Goal: Task Accomplishment & Management: Complete application form

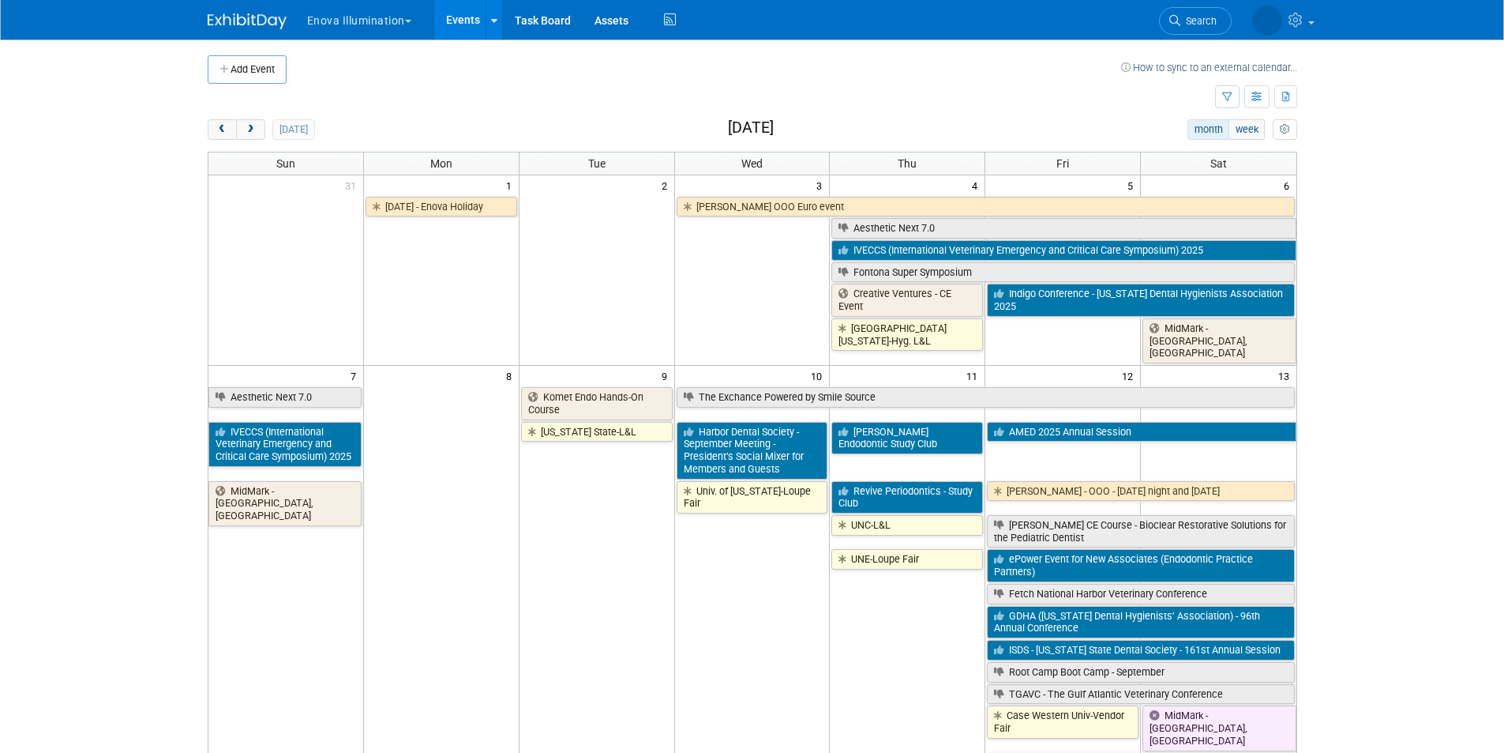
drag, startPoint x: 275, startPoint y: 83, endPoint x: 188, endPoint y: 81, distance: 86.9
click at [260, 126] on button "next" at bounding box center [250, 129] width 29 height 21
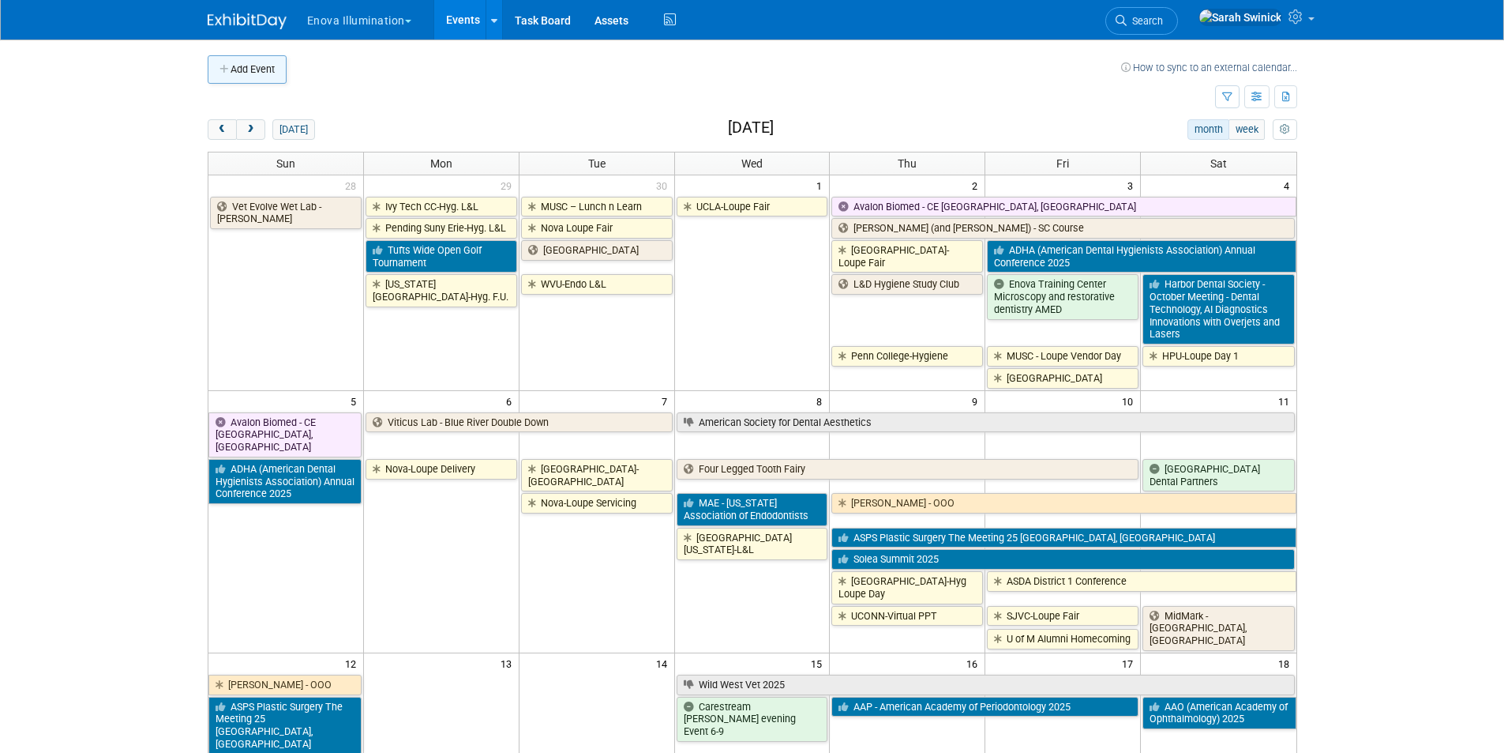
click at [256, 68] on button "Add Event" at bounding box center [247, 69] width 79 height 28
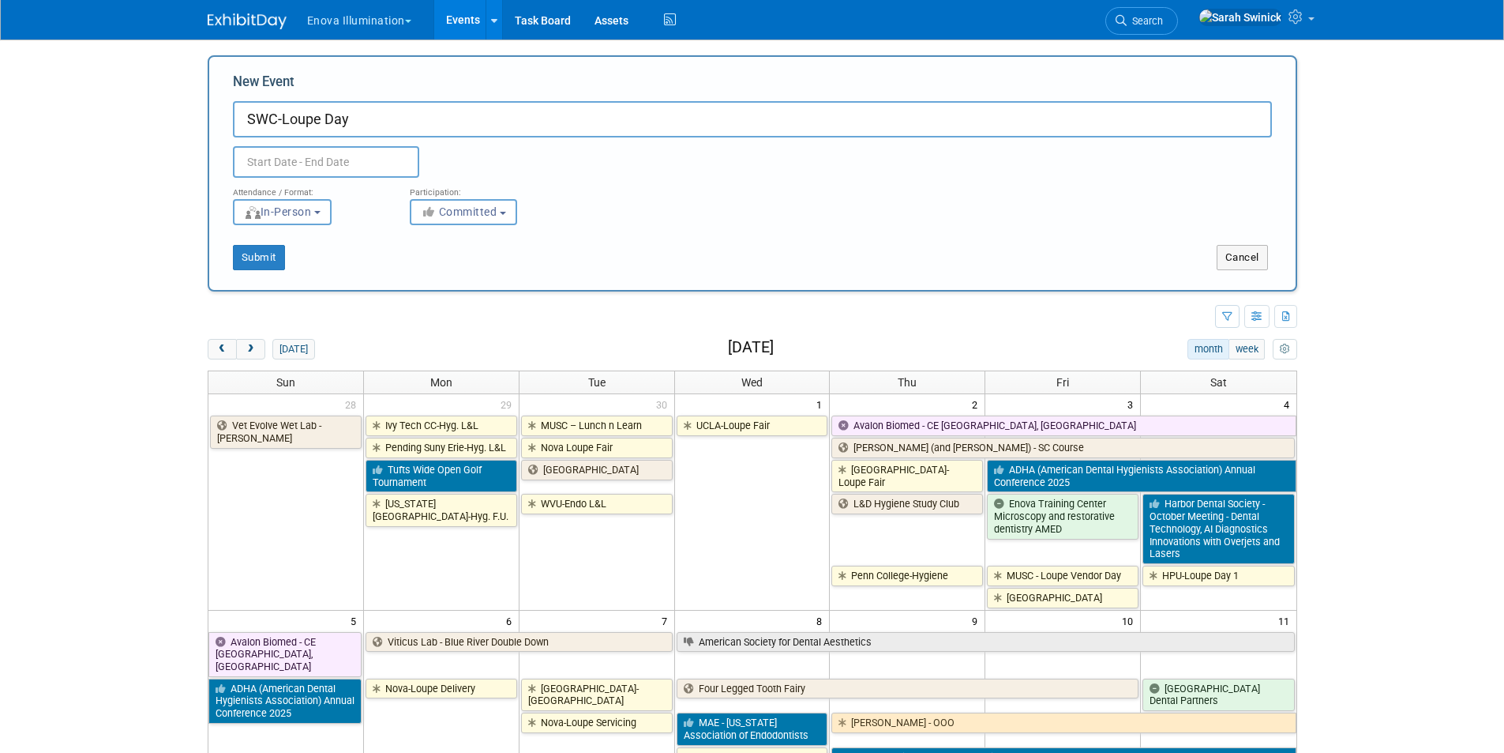
type input "SWC-Loupe Day"
click at [292, 177] on body "Enova Illumination Choose Workspace: enova Enova Illumination Enova Illuminatio…" at bounding box center [752, 376] width 1504 height 753
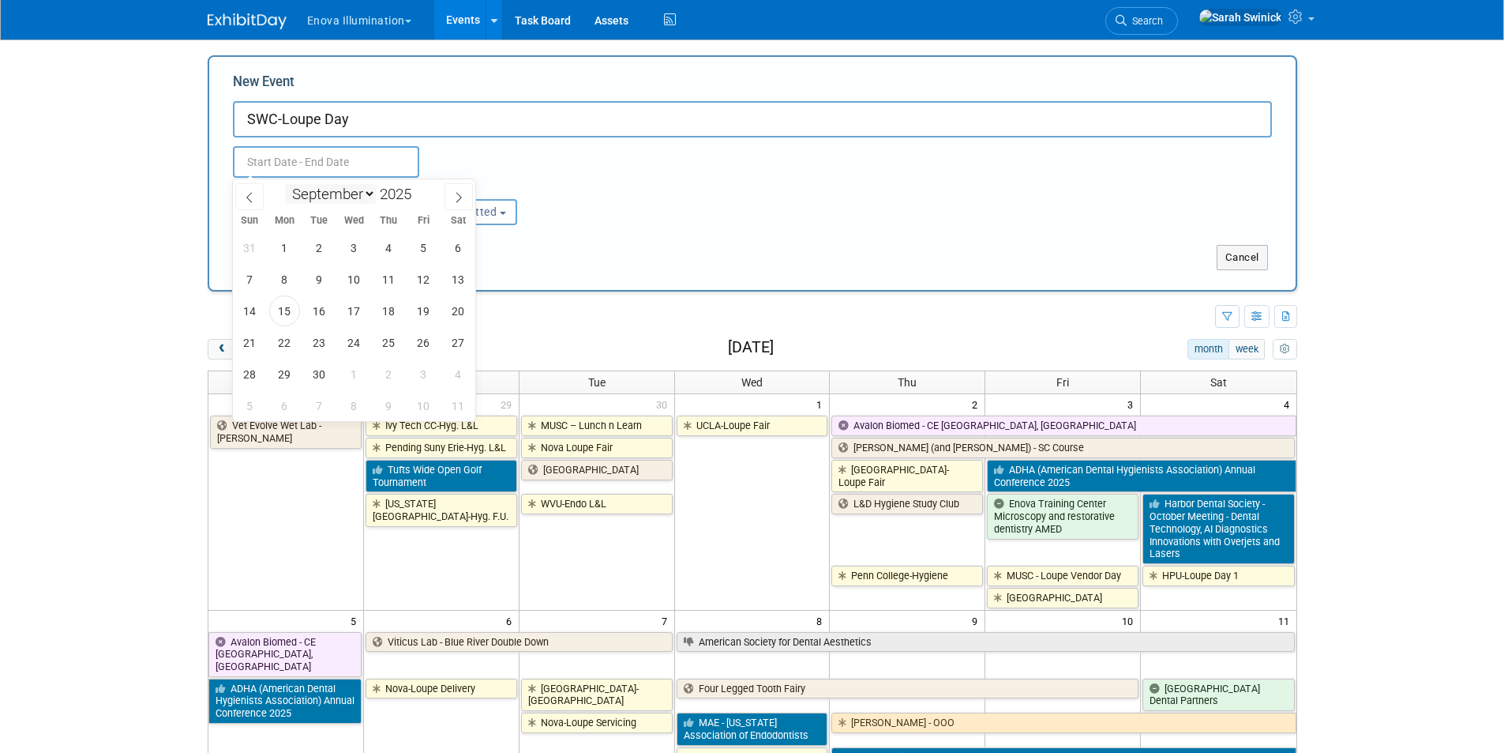
click at [316, 194] on select "January February March April May June July August September October November De…" at bounding box center [330, 194] width 91 height 20
select select "9"
click at [285, 184] on select "January February March April May June July August September October November De…" at bounding box center [330, 194] width 91 height 20
click at [347, 304] on span "15" at bounding box center [354, 310] width 31 height 31
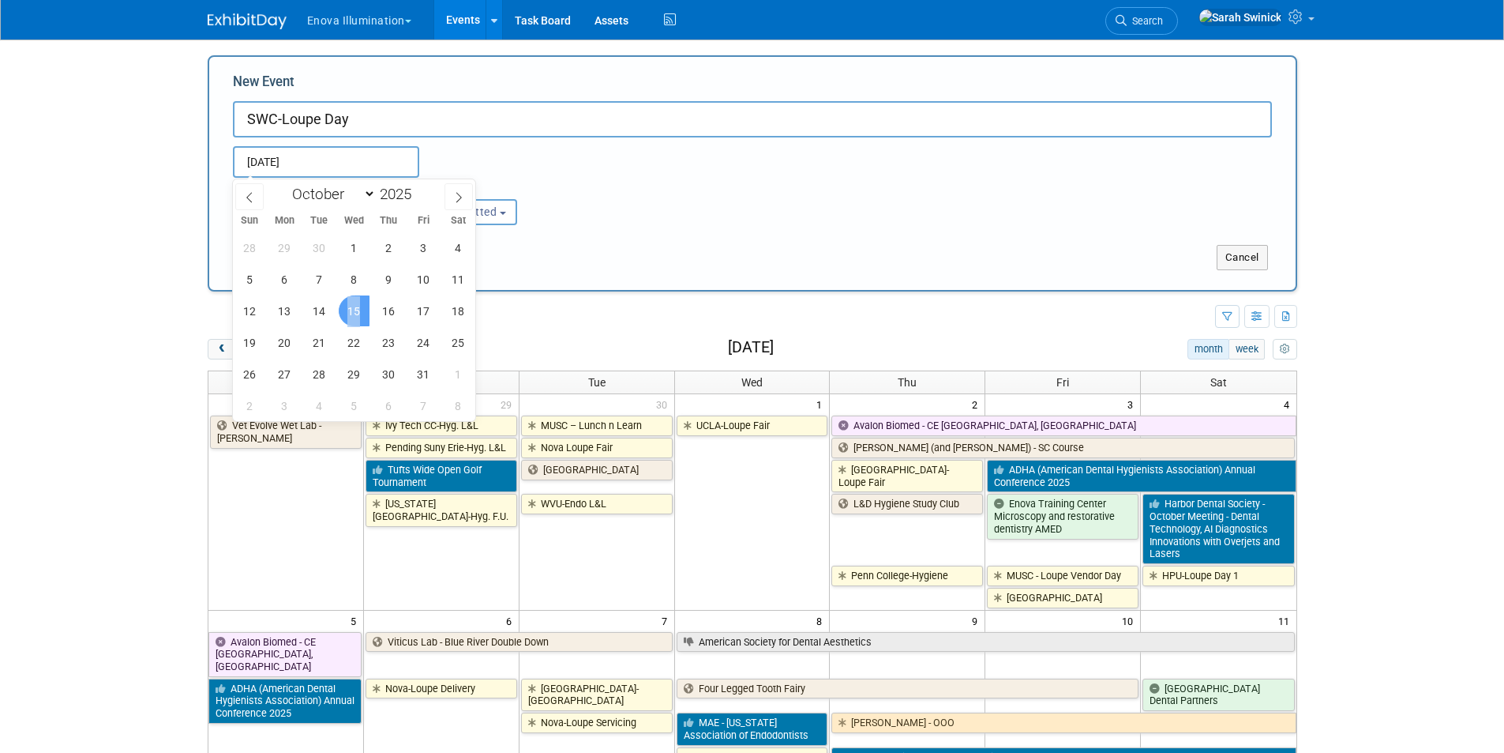
type input "Oct 15, 2025 to Oct 15, 2025"
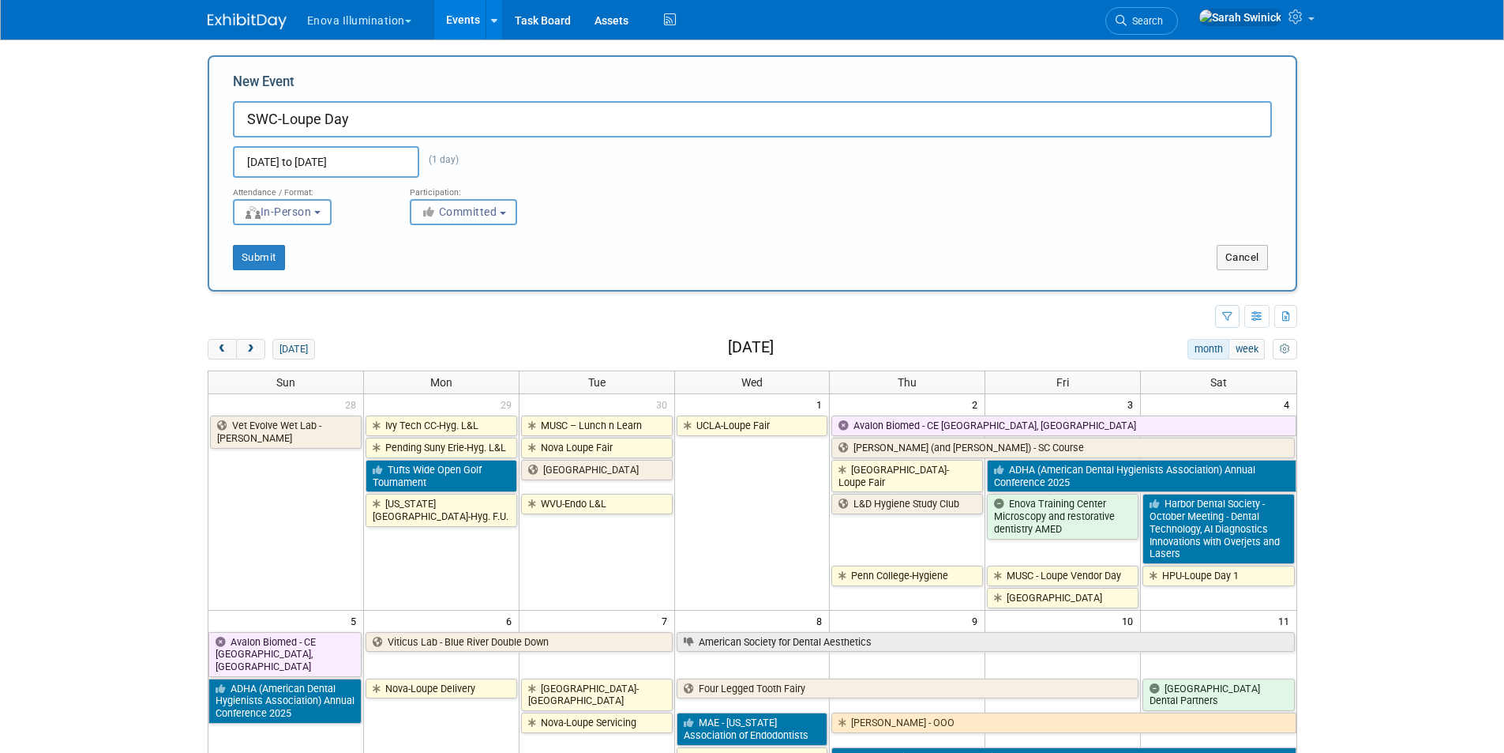
click at [440, 223] on button "Committed" at bounding box center [463, 212] width 107 height 26
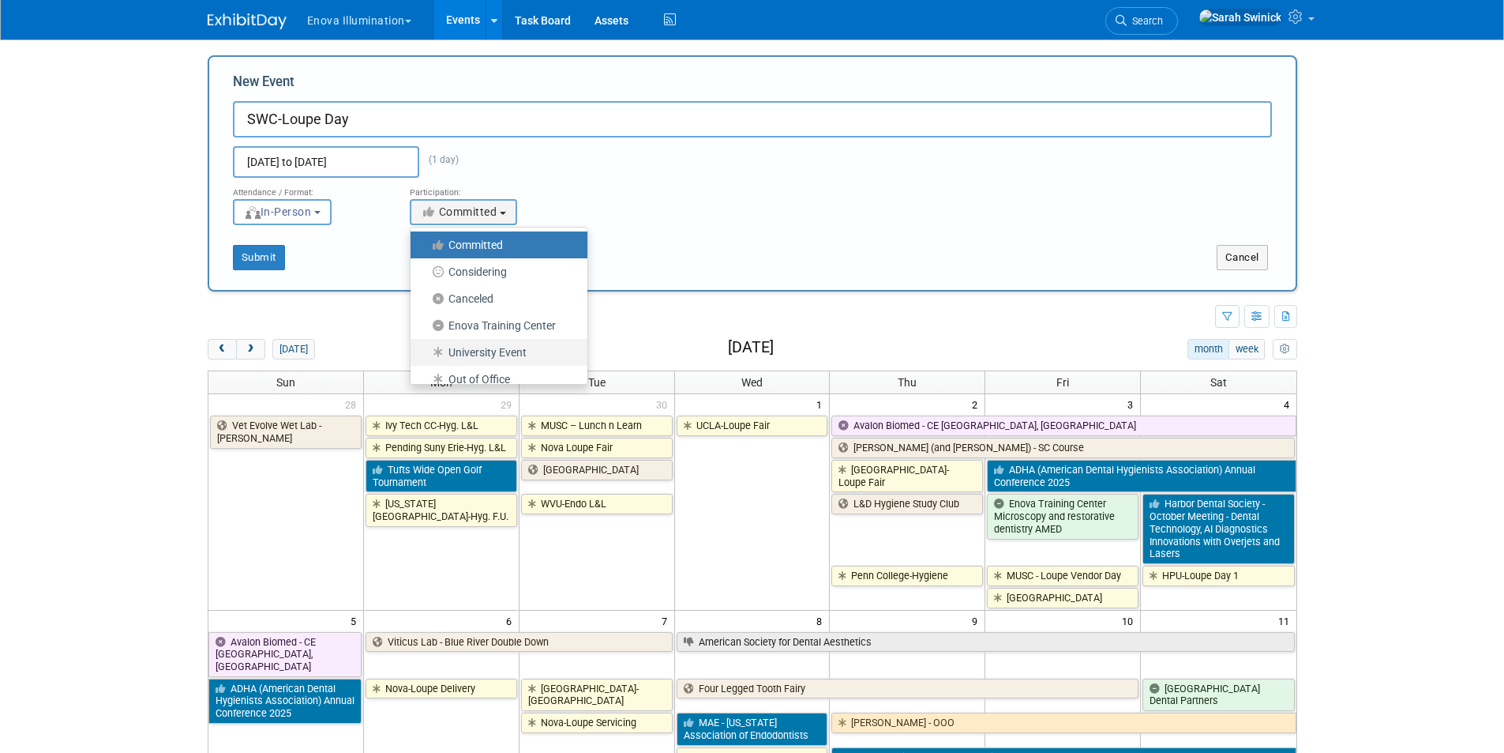
click at [481, 356] on label "University Event" at bounding box center [495, 352] width 153 height 21
click at [425, 356] on input "University Event" at bounding box center [420, 352] width 10 height 10
select select "103"
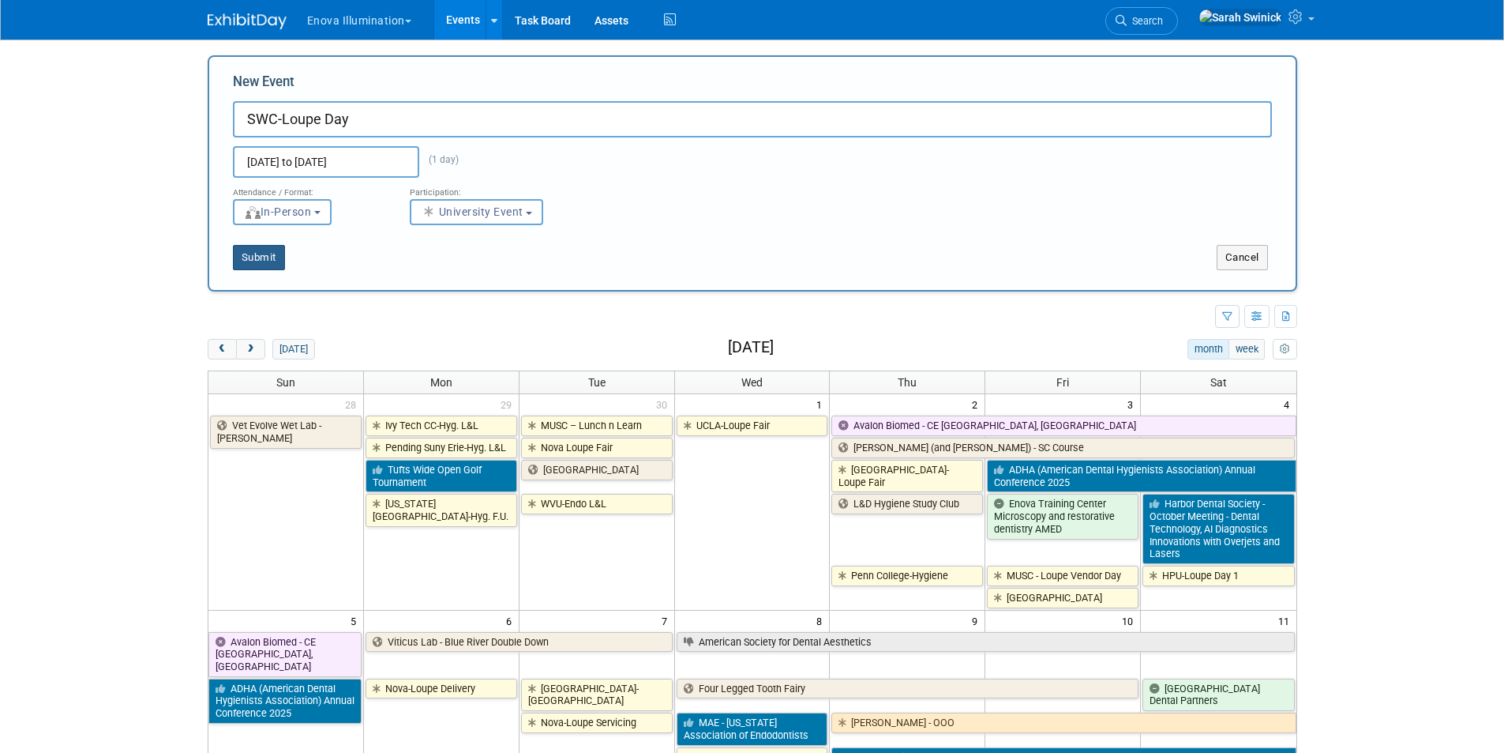
click at [265, 251] on button "Submit" at bounding box center [259, 257] width 52 height 25
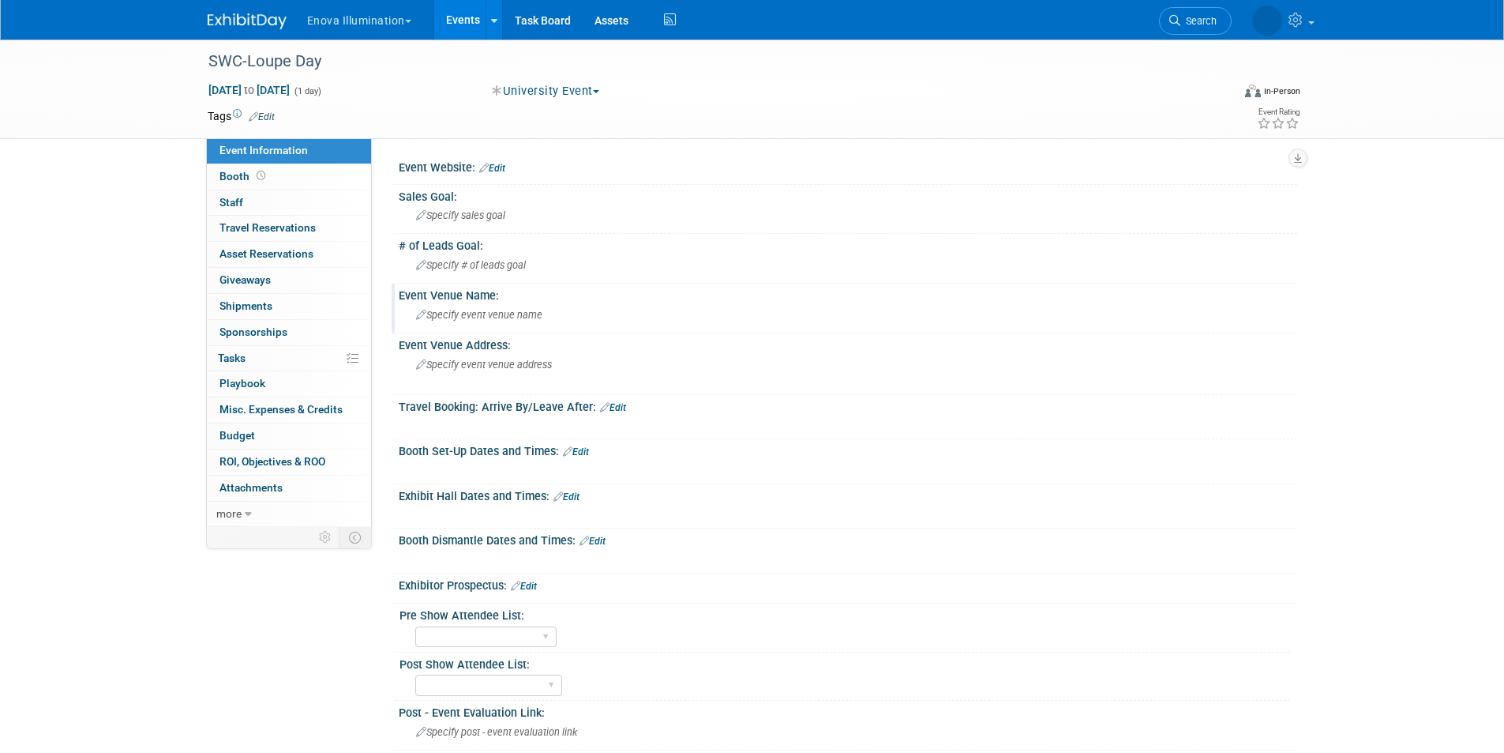
click at [474, 314] on span "Specify event venue name" at bounding box center [479, 315] width 126 height 12
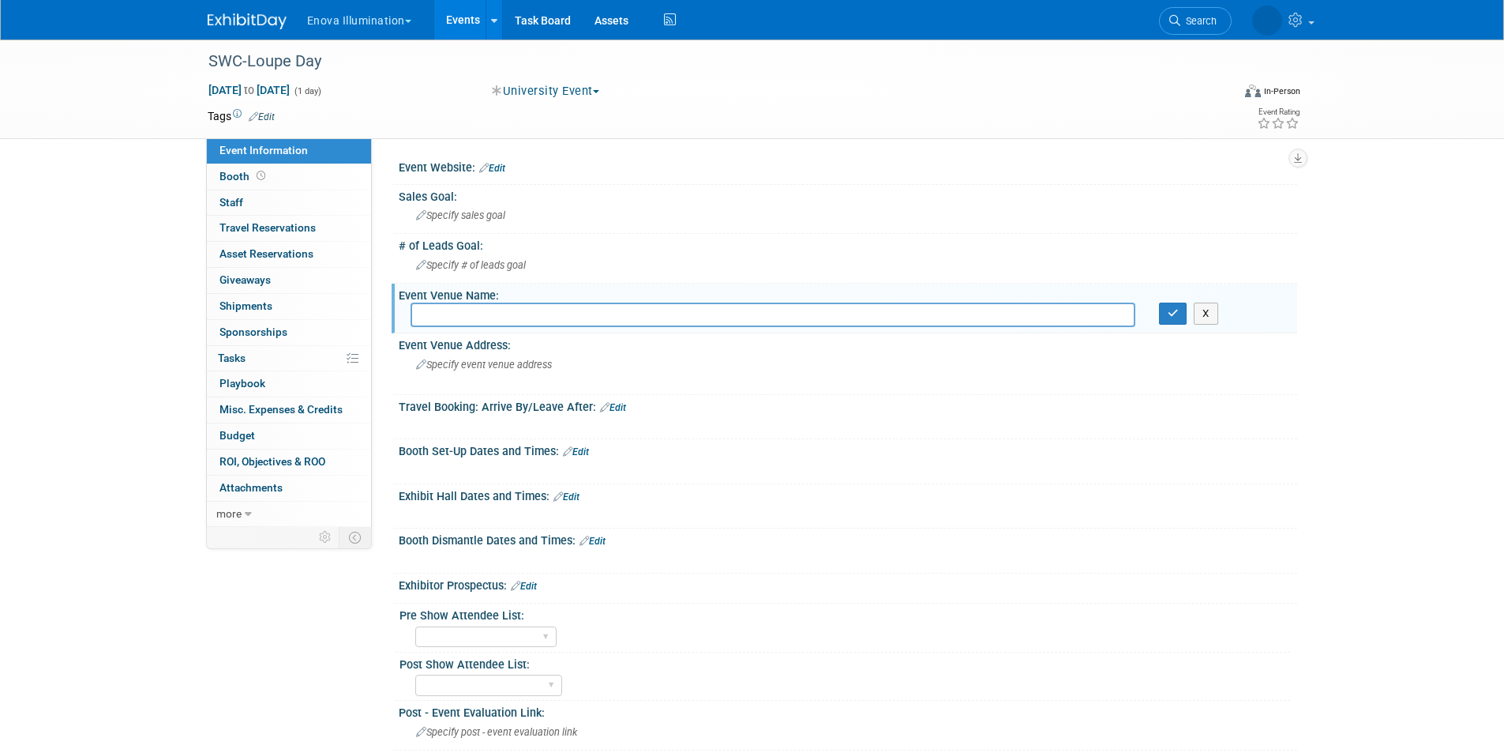
click at [506, 324] on input "text" at bounding box center [773, 314] width 725 height 24
paste input "Southwestern Community College"
type input "Southwestern Community College"
drag, startPoint x: 1176, startPoint y: 315, endPoint x: 1166, endPoint y: 312, distance: 10.0
click at [1176, 314] on icon "button" at bounding box center [1173, 313] width 11 height 10
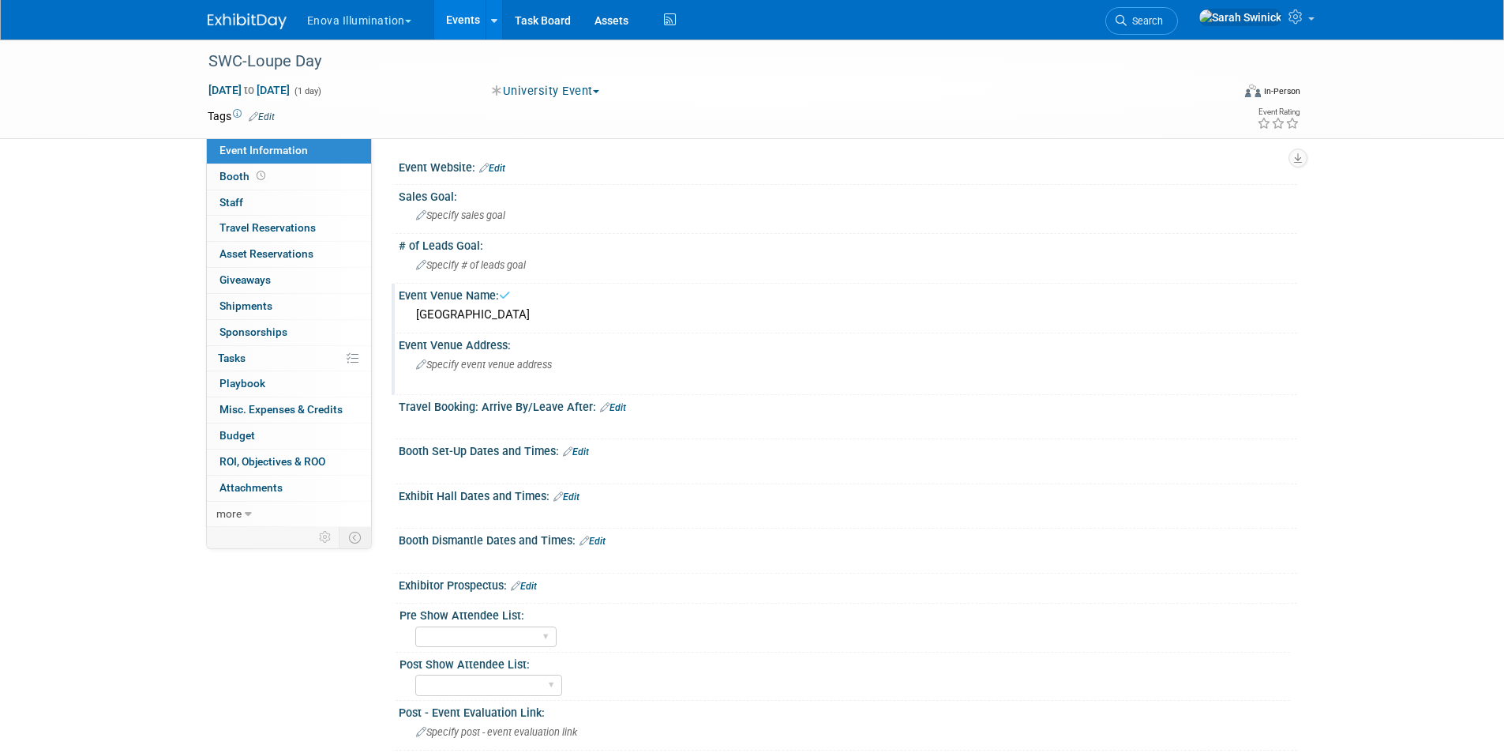
click at [465, 367] on div "Specify event venue address" at bounding box center [586, 370] width 351 height 36
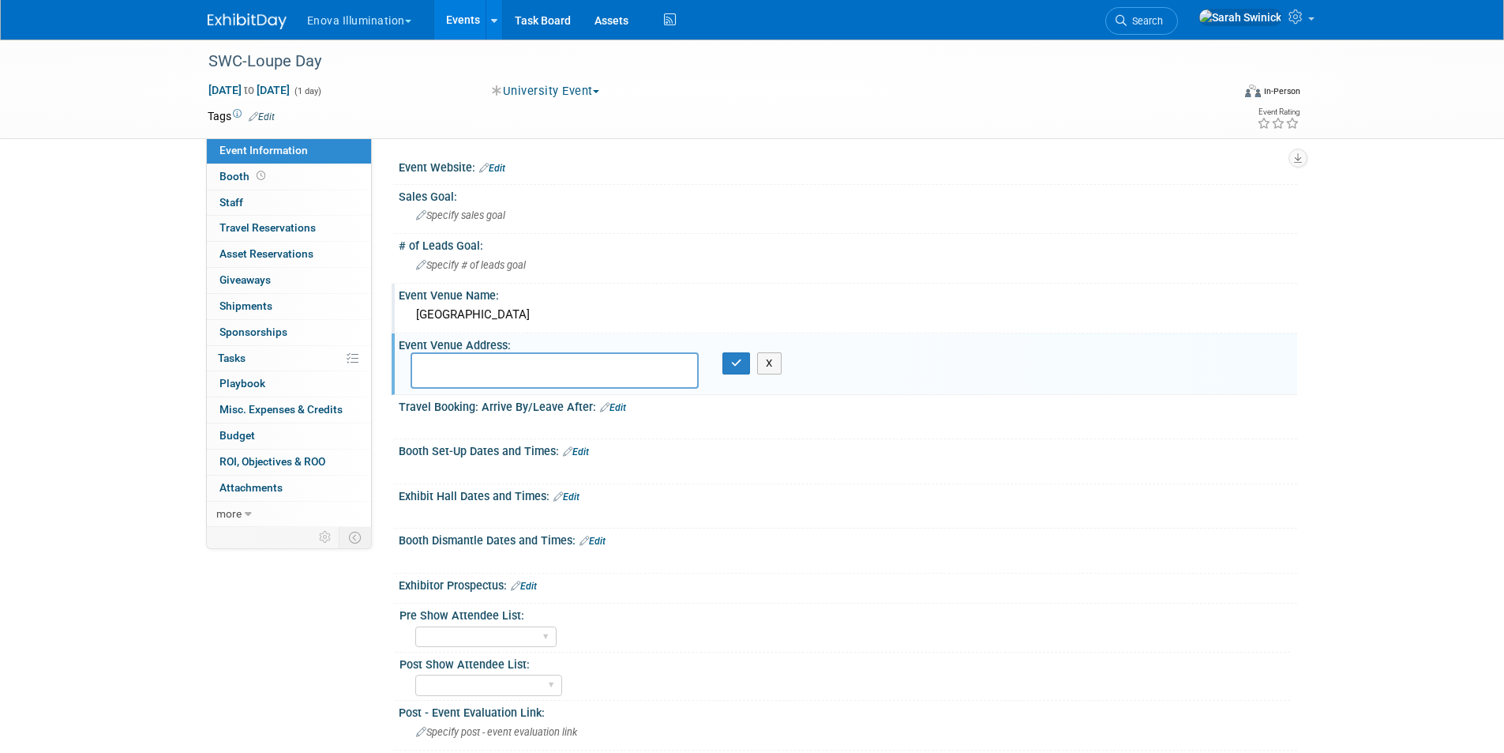
click at [446, 361] on textarea at bounding box center [555, 370] width 288 height 36
paste textarea "880 National City Blvd, National City, CA 91950"
click at [540, 366] on textarea "880 National City Blvd, National City, CA 91950" at bounding box center [555, 370] width 288 height 36
type textarea "880 National City Blvd, National City, CA 91950"
click at [749, 356] on button "button" at bounding box center [737, 363] width 28 height 22
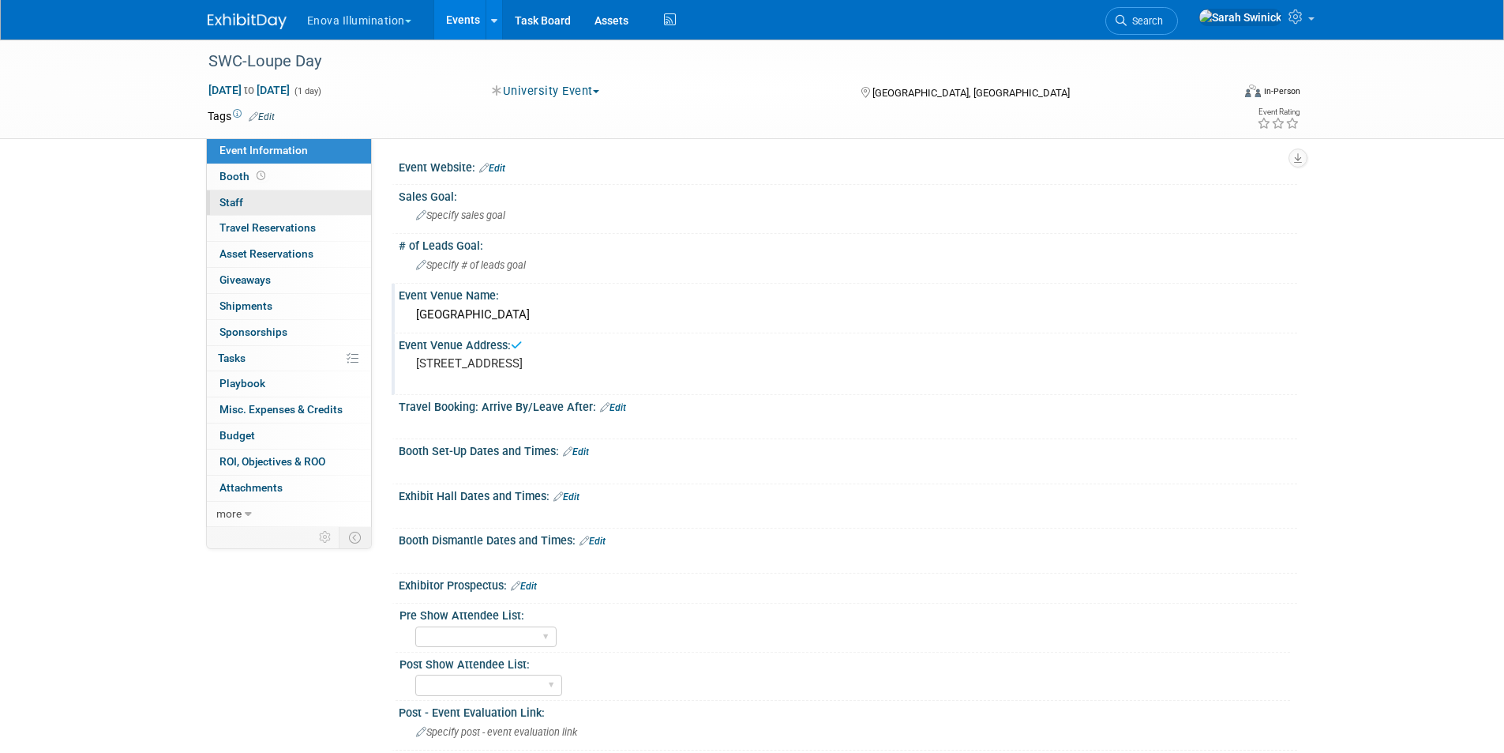
click at [295, 205] on link "0 Staff 0" at bounding box center [289, 202] width 164 height 25
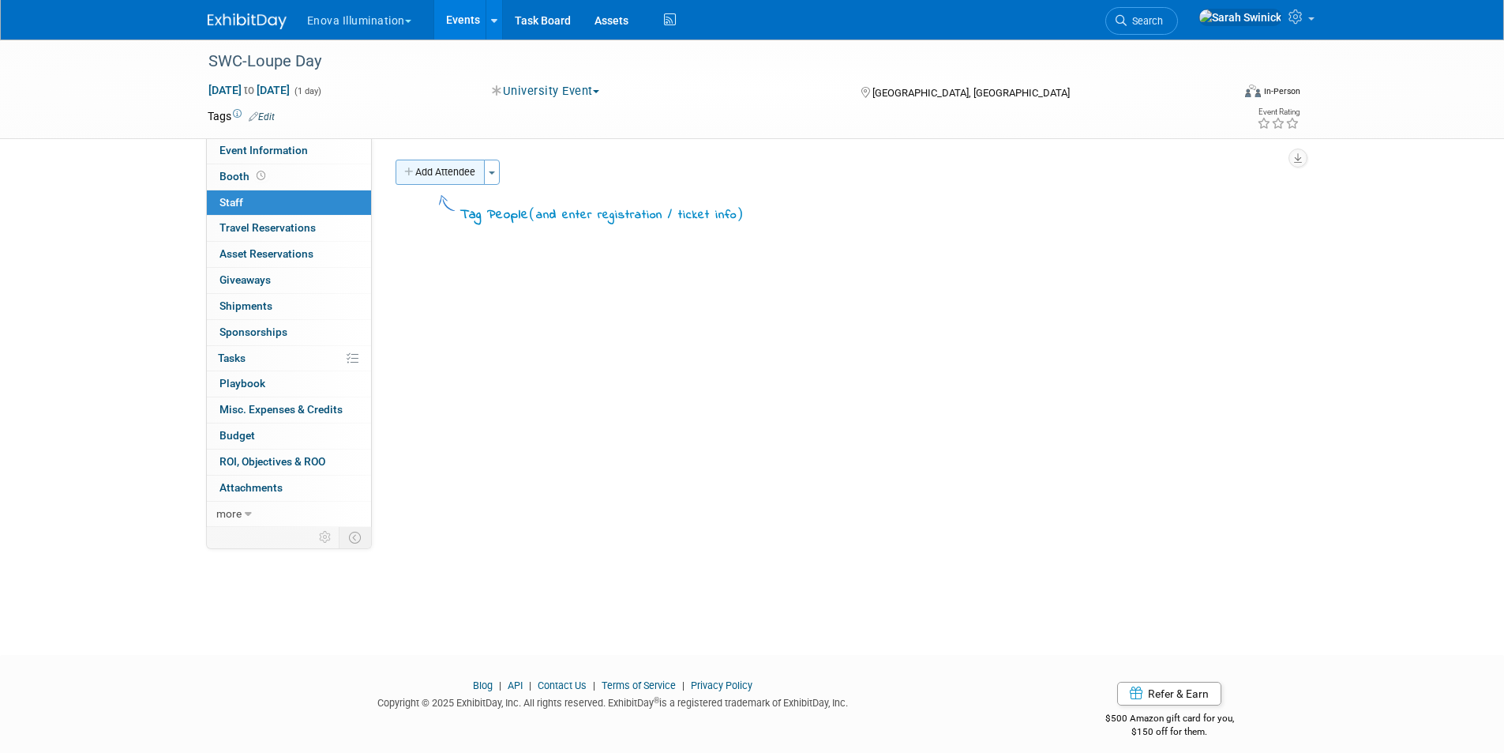
click at [406, 168] on icon "button" at bounding box center [409, 172] width 11 height 10
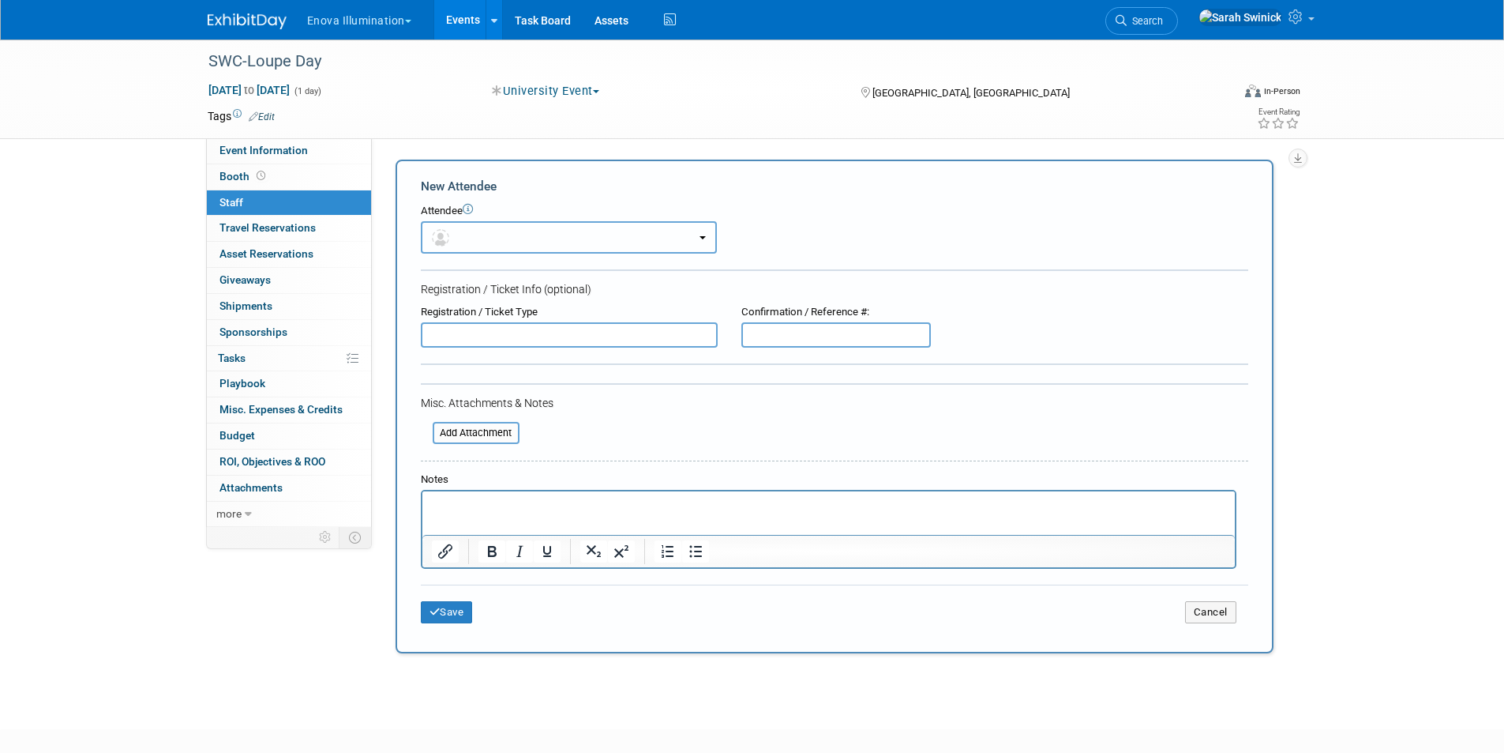
click at [426, 225] on button "button" at bounding box center [569, 237] width 296 height 32
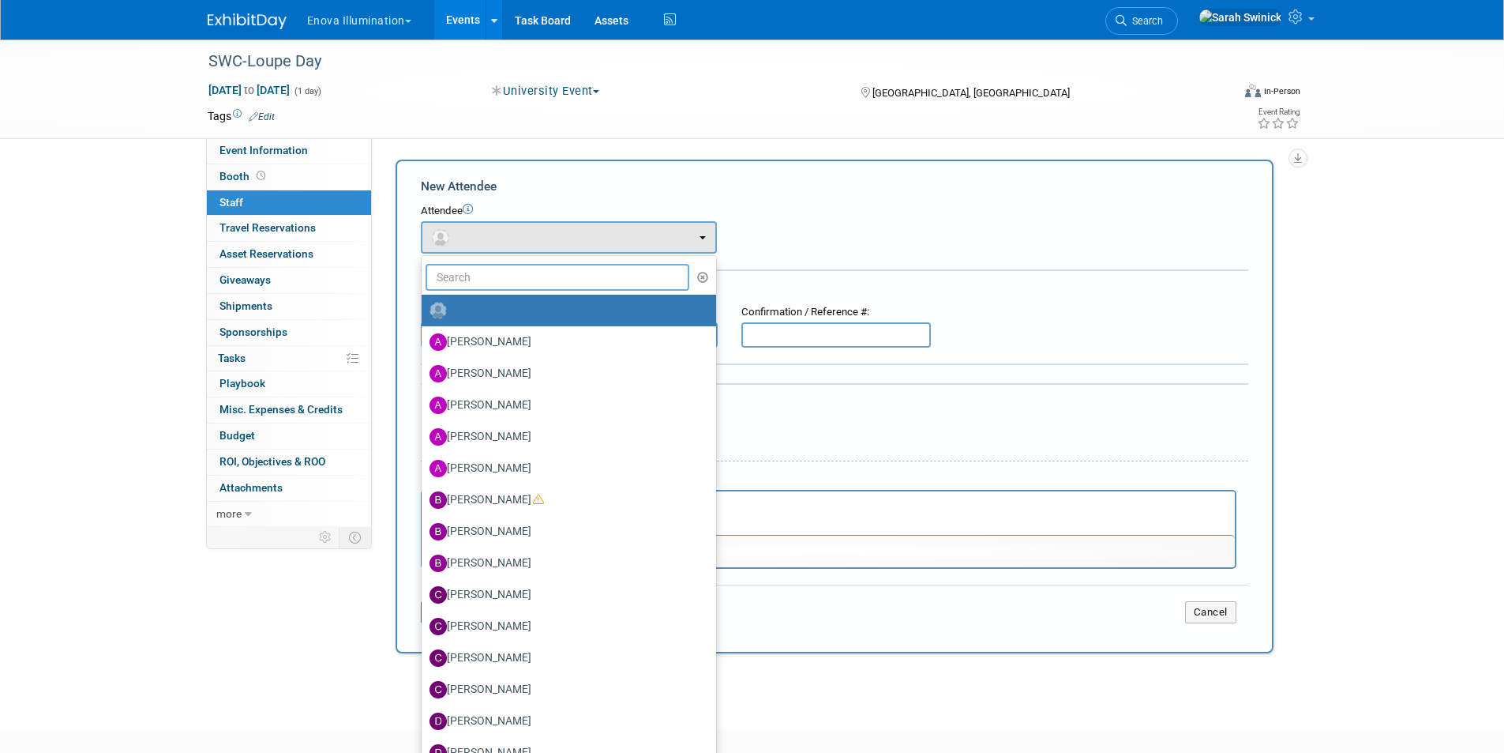
click at [476, 286] on input "text" at bounding box center [558, 277] width 265 height 27
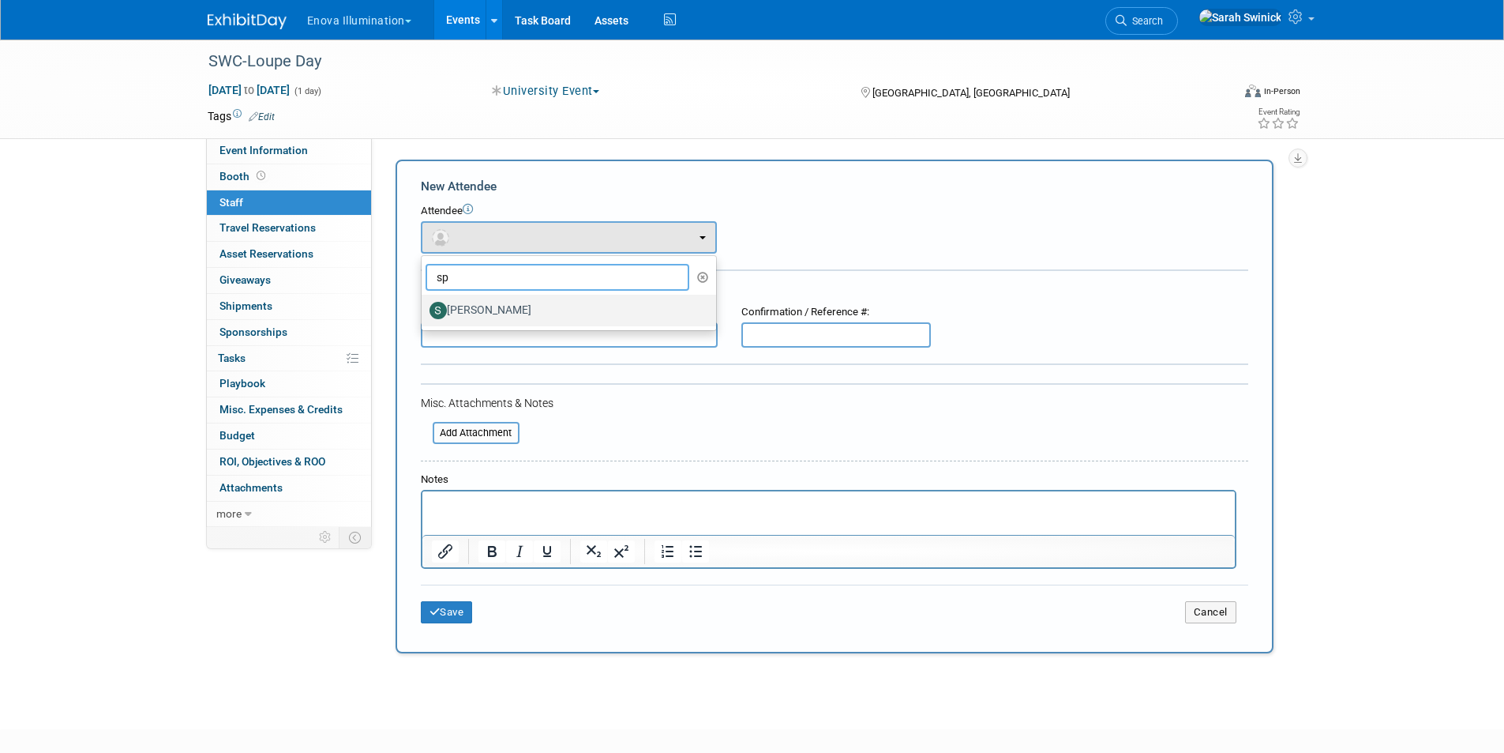
type input "sp"
drag, startPoint x: 509, startPoint y: 304, endPoint x: 518, endPoint y: 389, distance: 85.8
click at [509, 303] on label "Spencer Smith" at bounding box center [565, 310] width 271 height 25
click at [424, 303] on input "Spencer Smith" at bounding box center [419, 308] width 10 height 10
select select "1229f805-5bb5-4799-818e-31fe4287cc91"
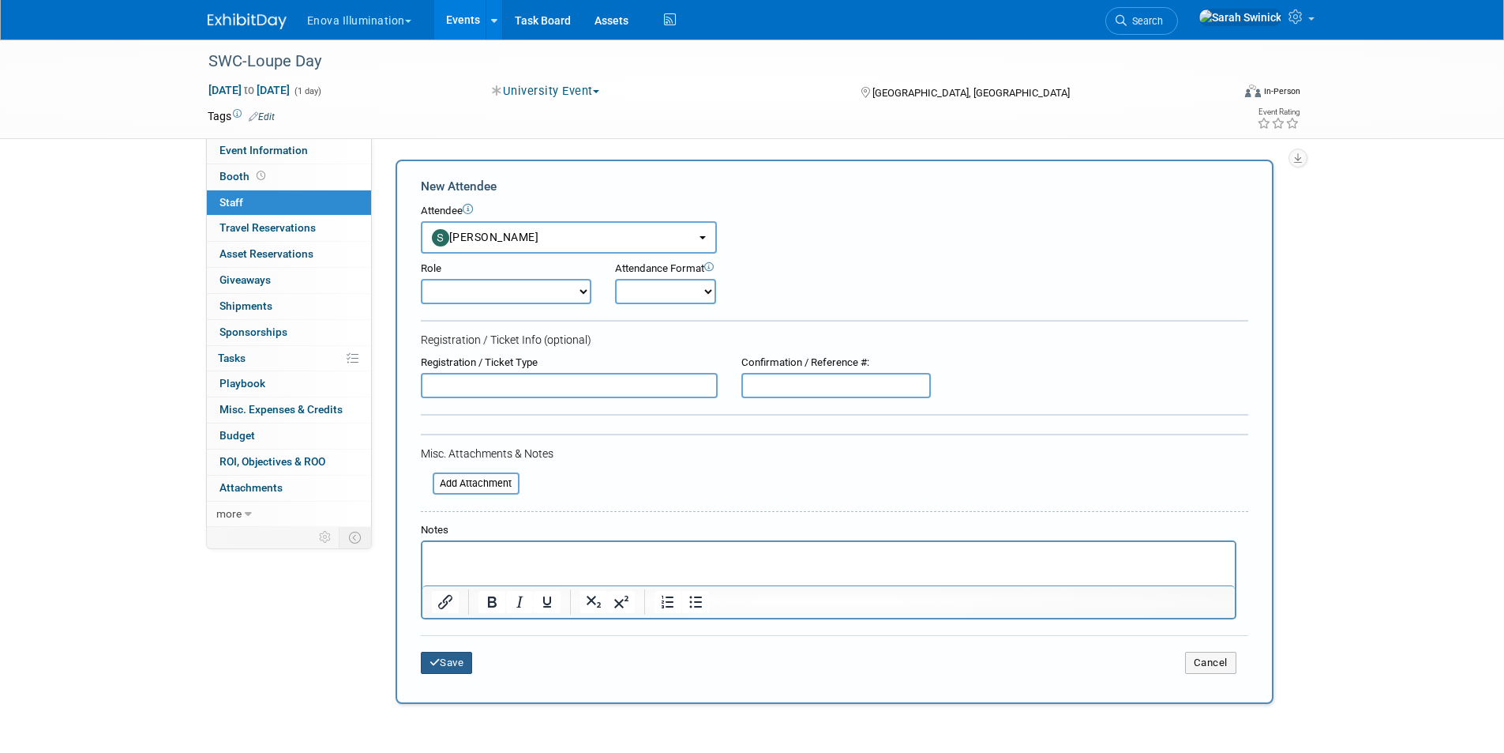
click at [465, 658] on button "Save" at bounding box center [447, 663] width 52 height 22
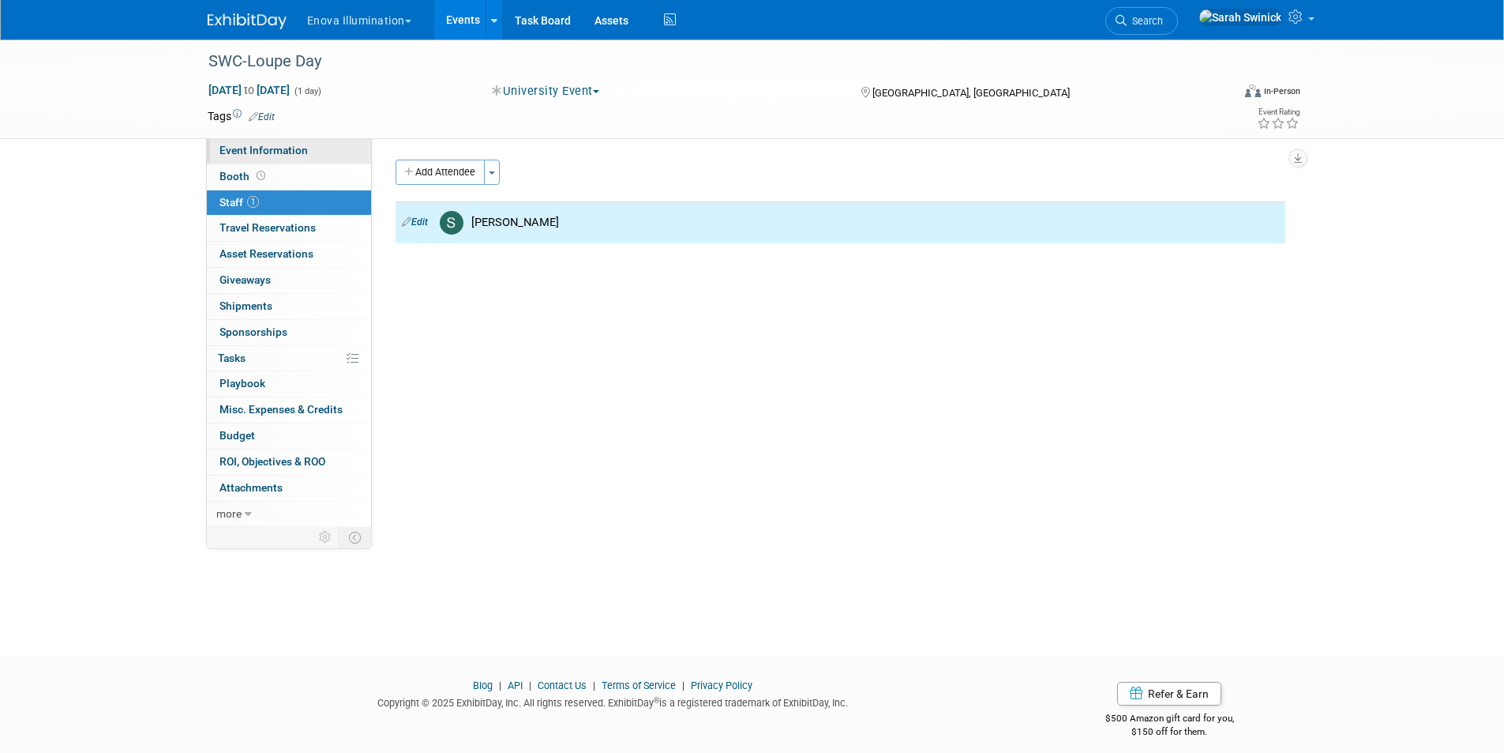
click at [282, 160] on link "Event Information" at bounding box center [289, 150] width 164 height 25
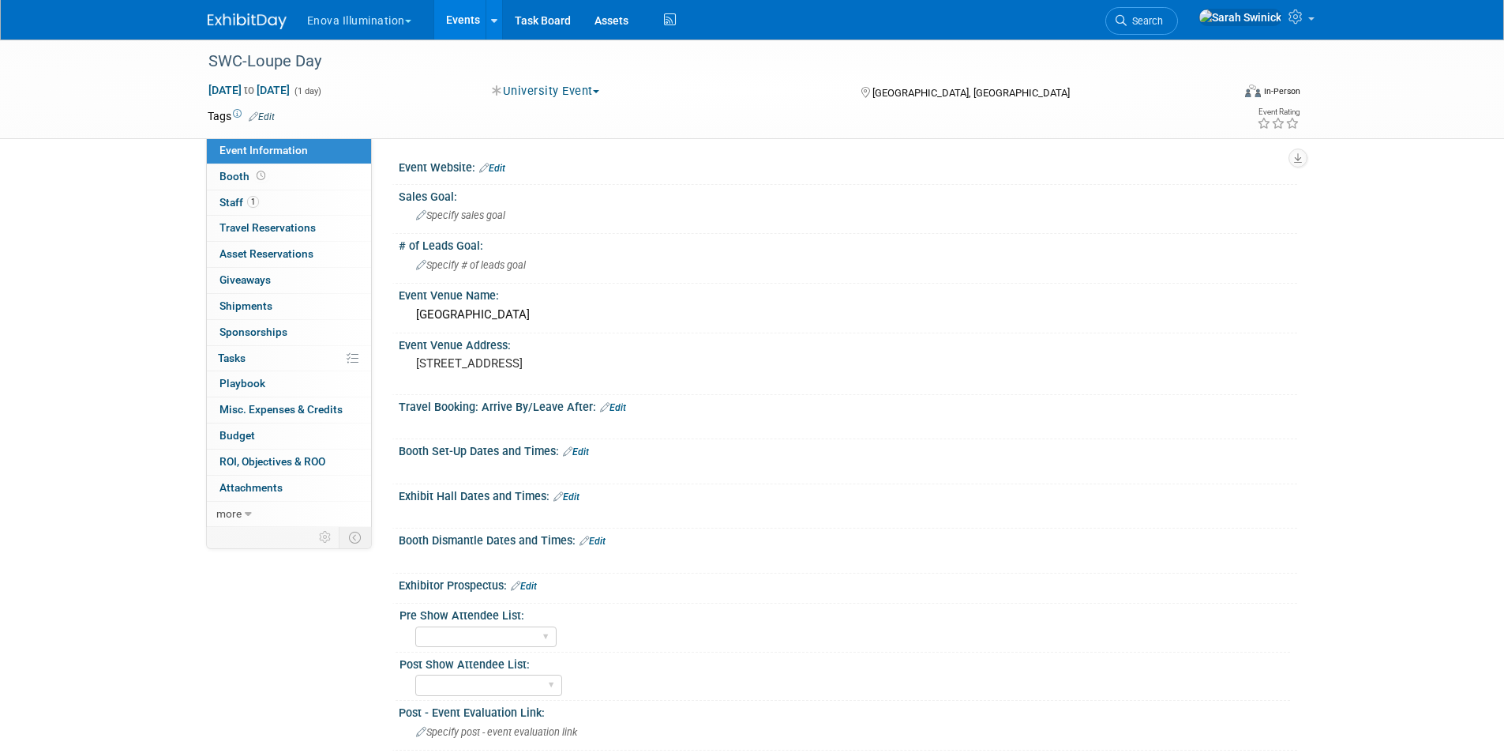
click at [569, 494] on link "Edit" at bounding box center [567, 496] width 26 height 11
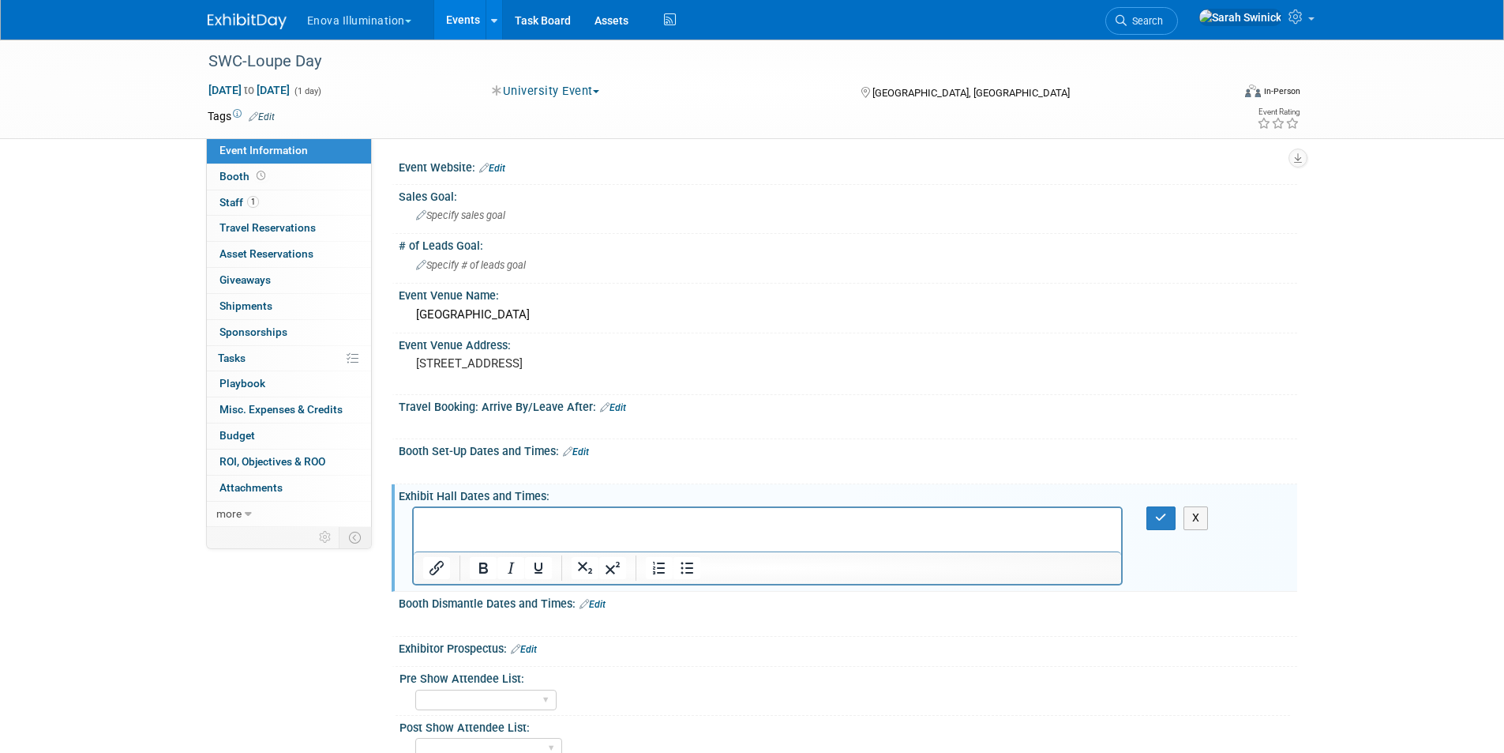
drag, startPoint x: 532, startPoint y: 531, endPoint x: 460, endPoint y: 515, distance: 73.6
click at [589, 449] on link "Edit" at bounding box center [576, 451] width 26 height 11
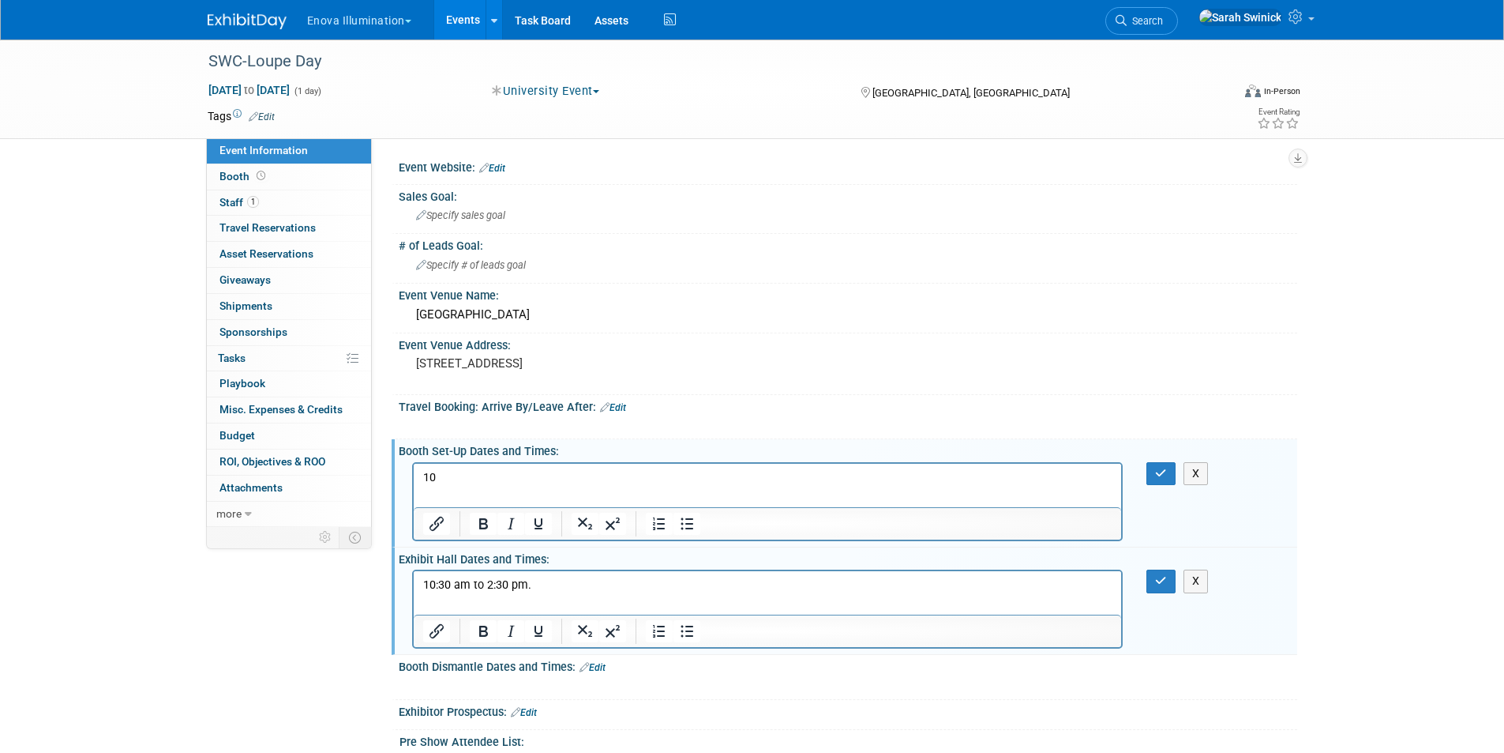
drag, startPoint x: 1152, startPoint y: 472, endPoint x: 1158, endPoint y: 506, distance: 34.4
click at [1153, 472] on button "button" at bounding box center [1161, 473] width 29 height 23
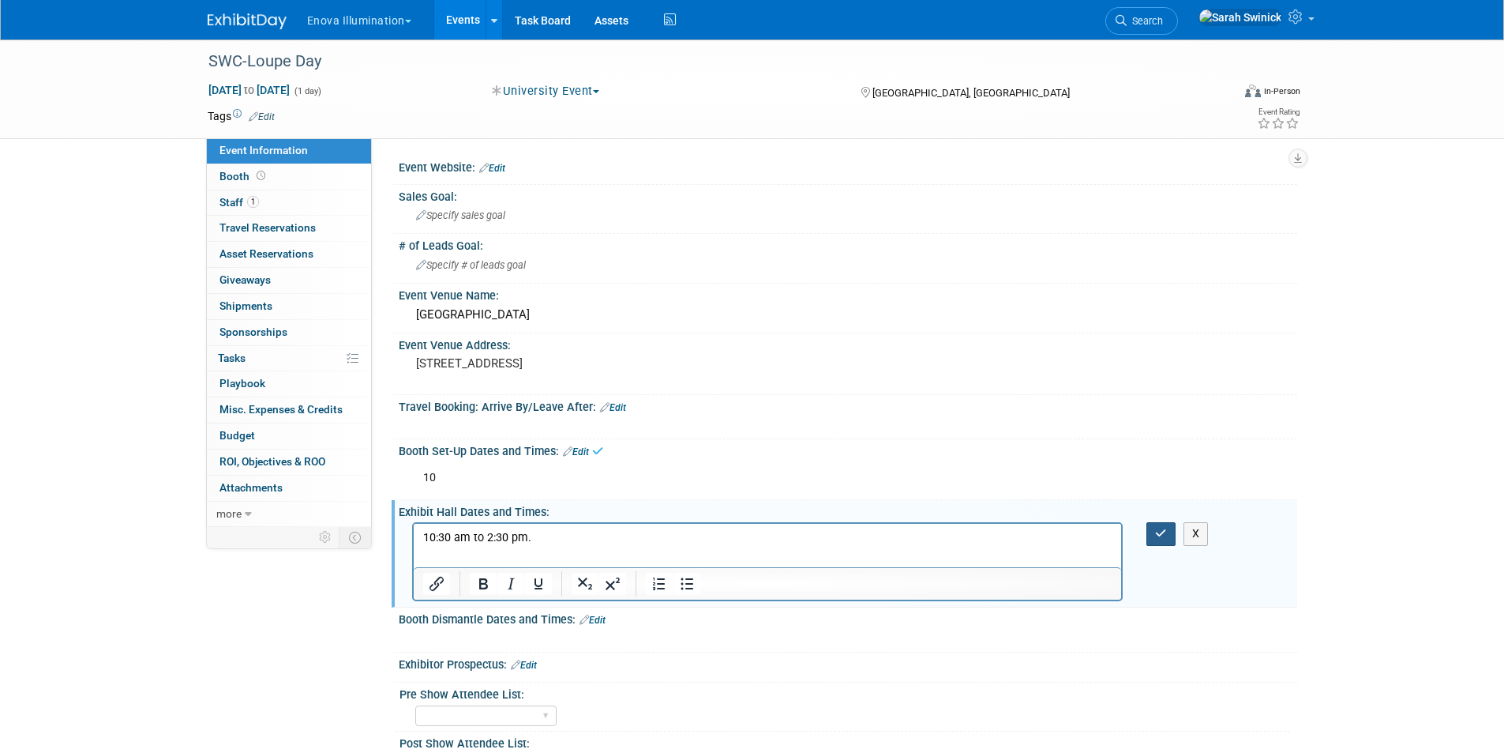
click at [1159, 531] on icon "button" at bounding box center [1161, 533] width 12 height 11
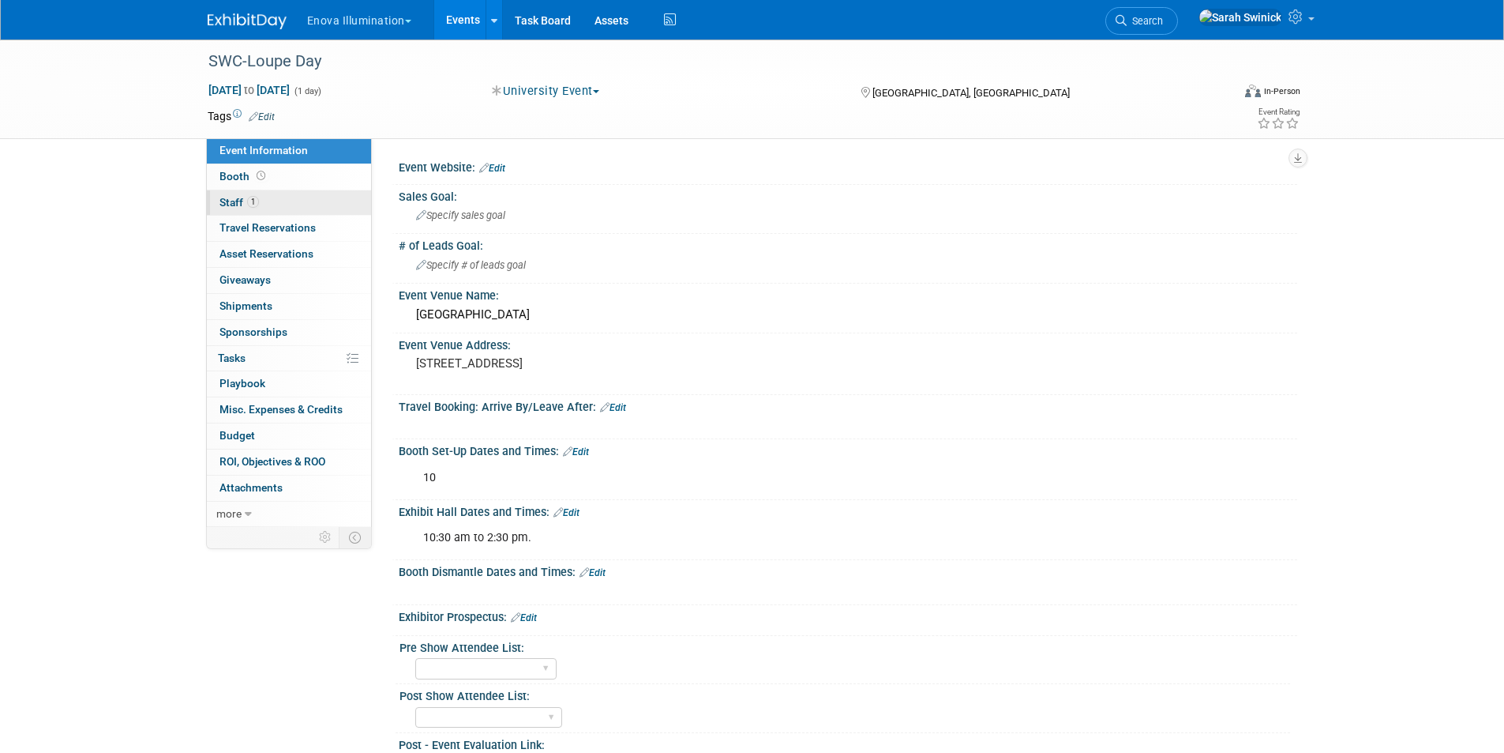
click at [314, 197] on link "1 Staff 1" at bounding box center [289, 202] width 164 height 25
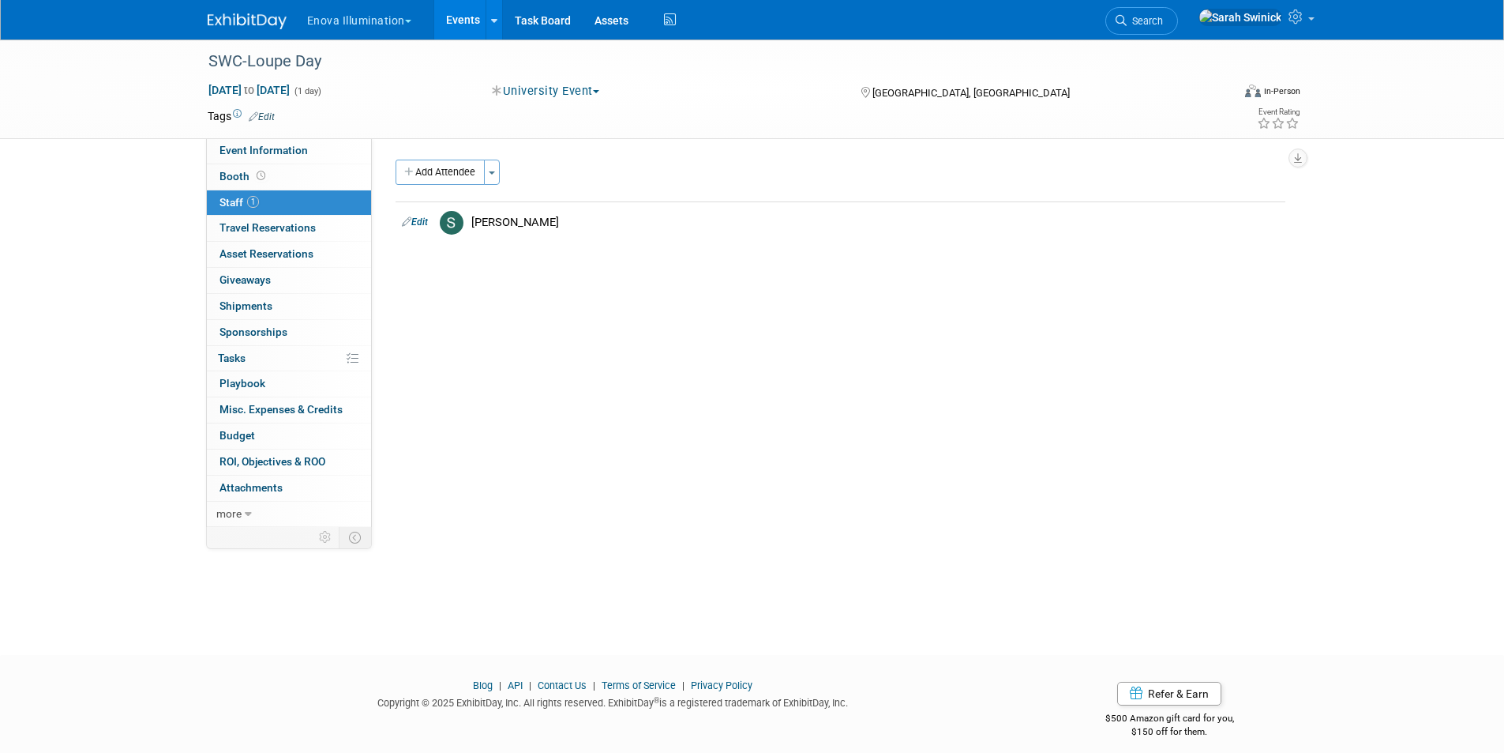
click at [420, 216] on link "Edit" at bounding box center [415, 221] width 26 height 11
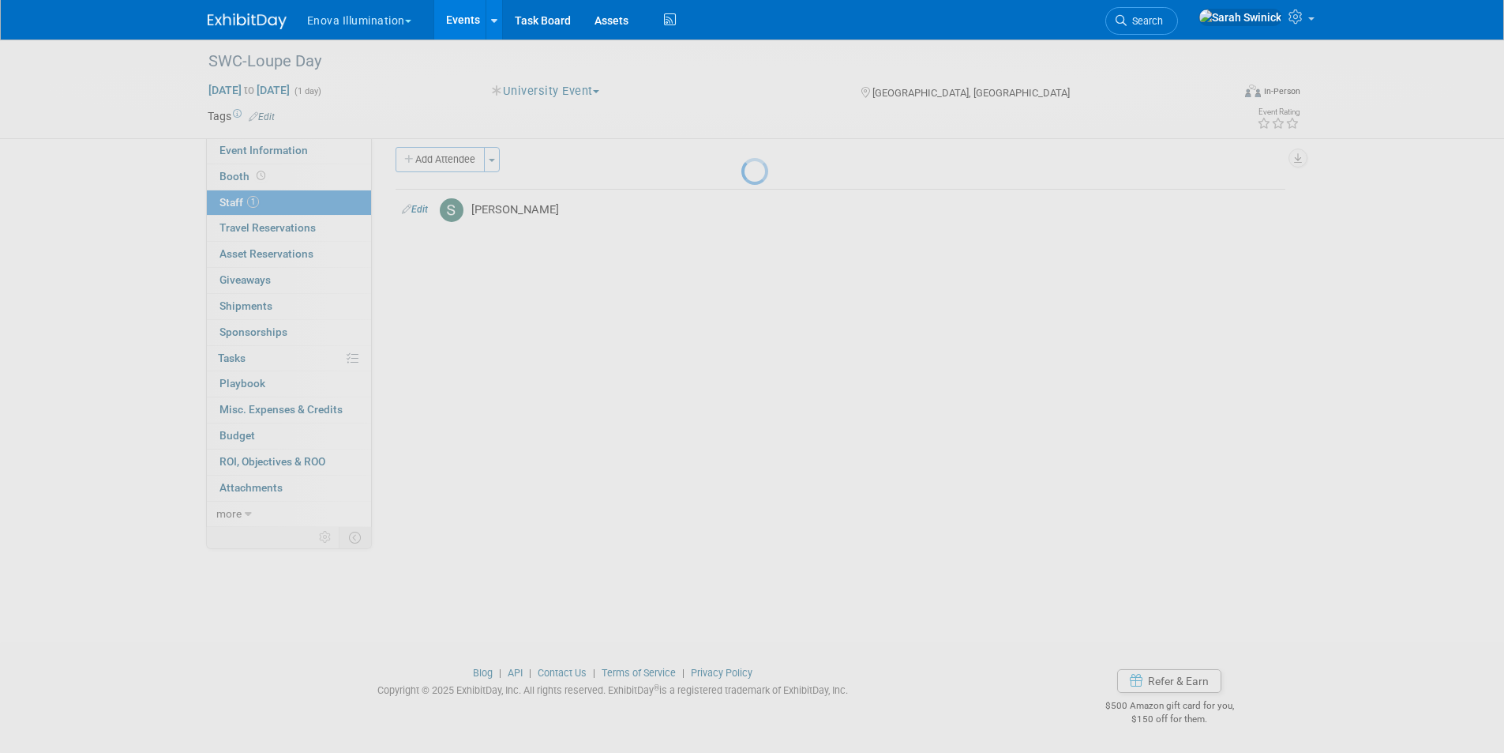
select select "1229f805-5bb5-4799-818e-31fe4287cc91"
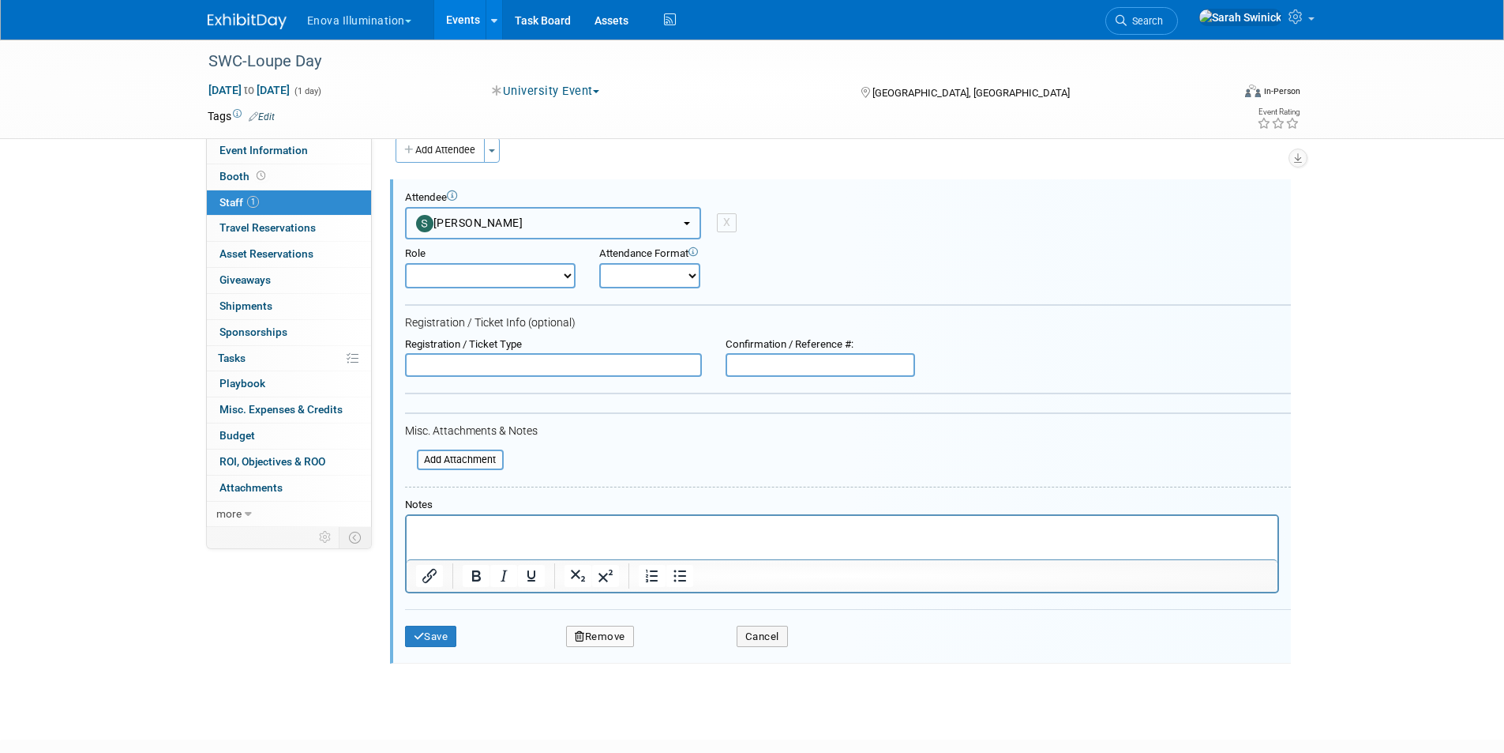
click at [459, 234] on button "Spencer Smith" at bounding box center [553, 223] width 296 height 32
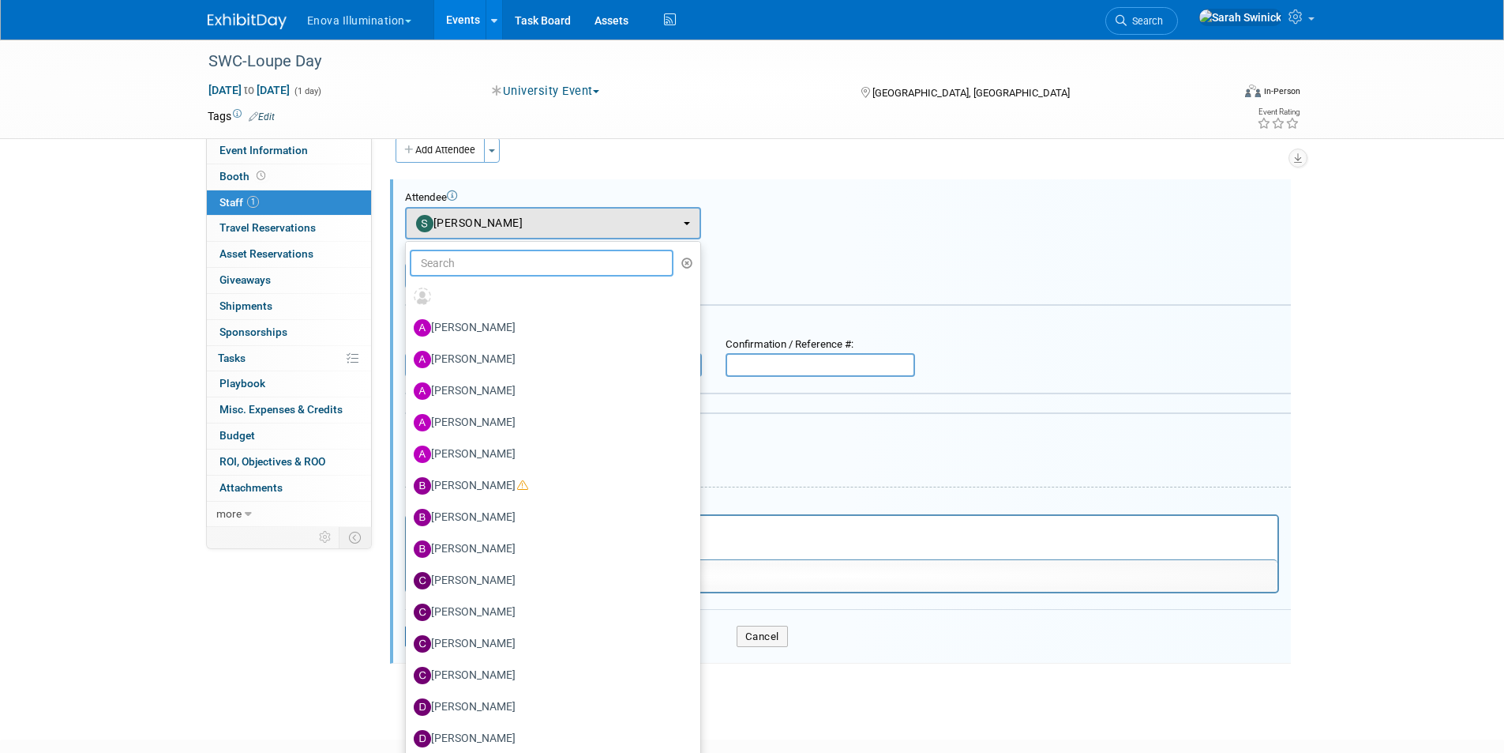
click at [469, 274] on input "text" at bounding box center [542, 263] width 265 height 27
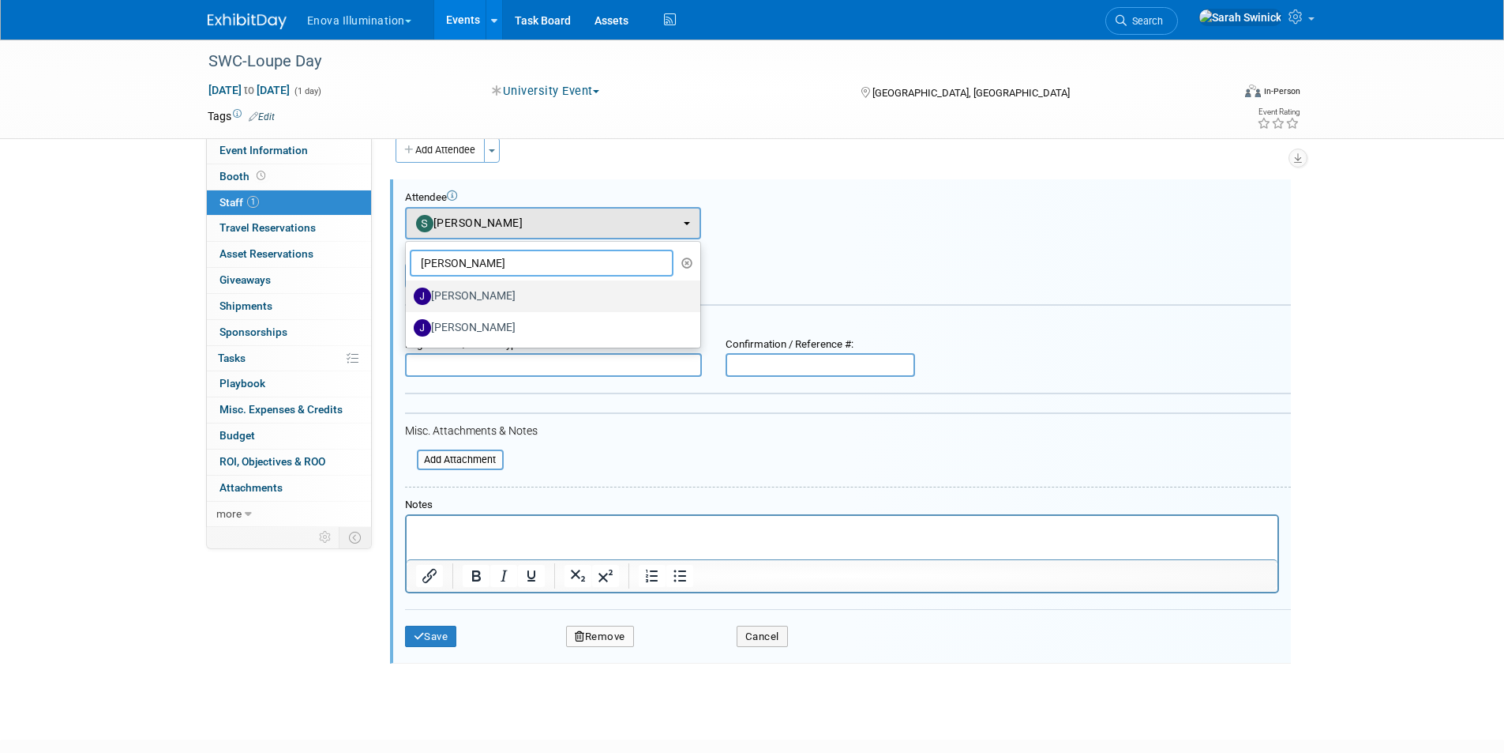
type input "jeff"
drag, startPoint x: 483, startPoint y: 297, endPoint x: 485, endPoint y: 306, distance: 9.0
click at [483, 297] on label "JeffD Dyll" at bounding box center [549, 296] width 271 height 25
click at [408, 297] on input "JeffD Dyll" at bounding box center [403, 294] width 10 height 10
select select "52ef377c-3cf2-4be9-97bb-3f9cea8cc2e8"
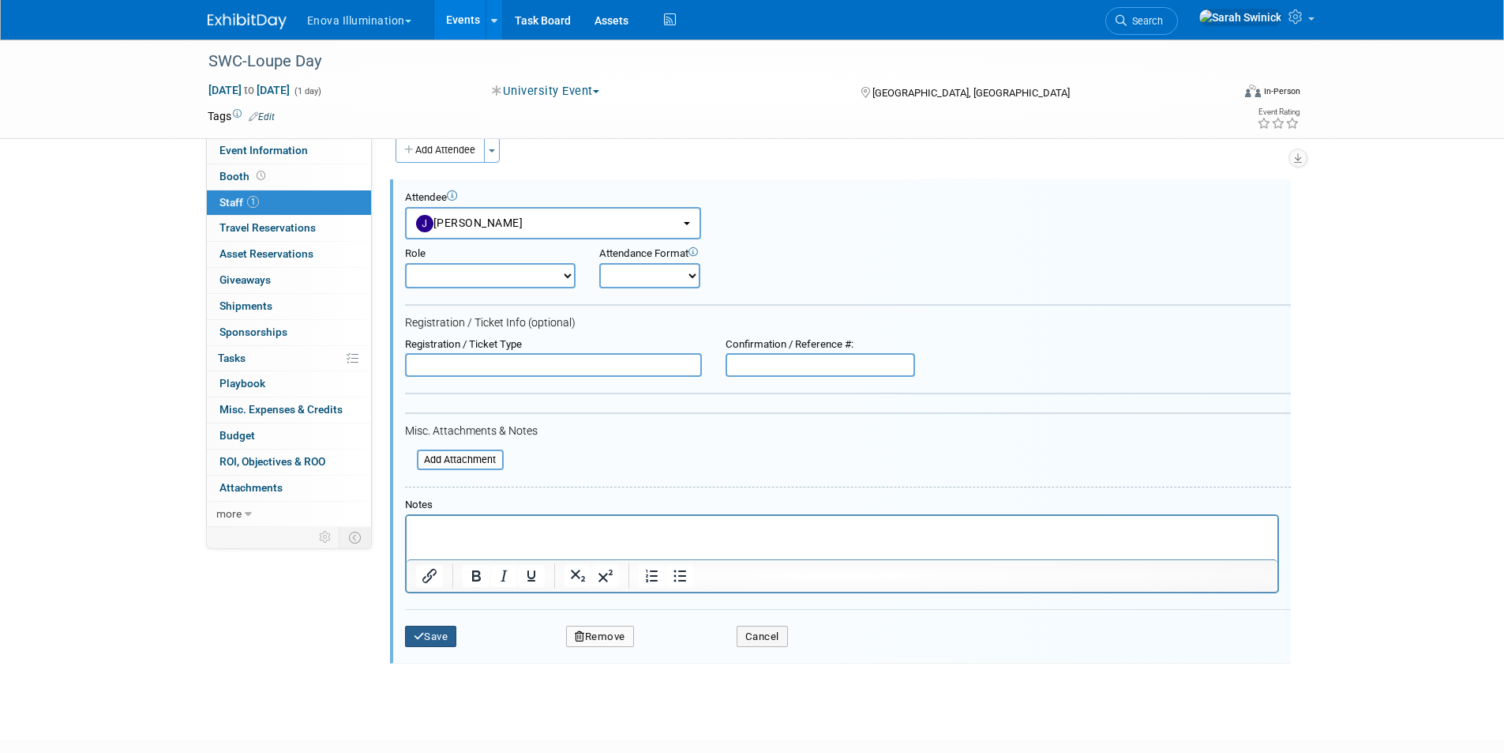
click at [438, 637] on button "Save" at bounding box center [431, 636] width 52 height 22
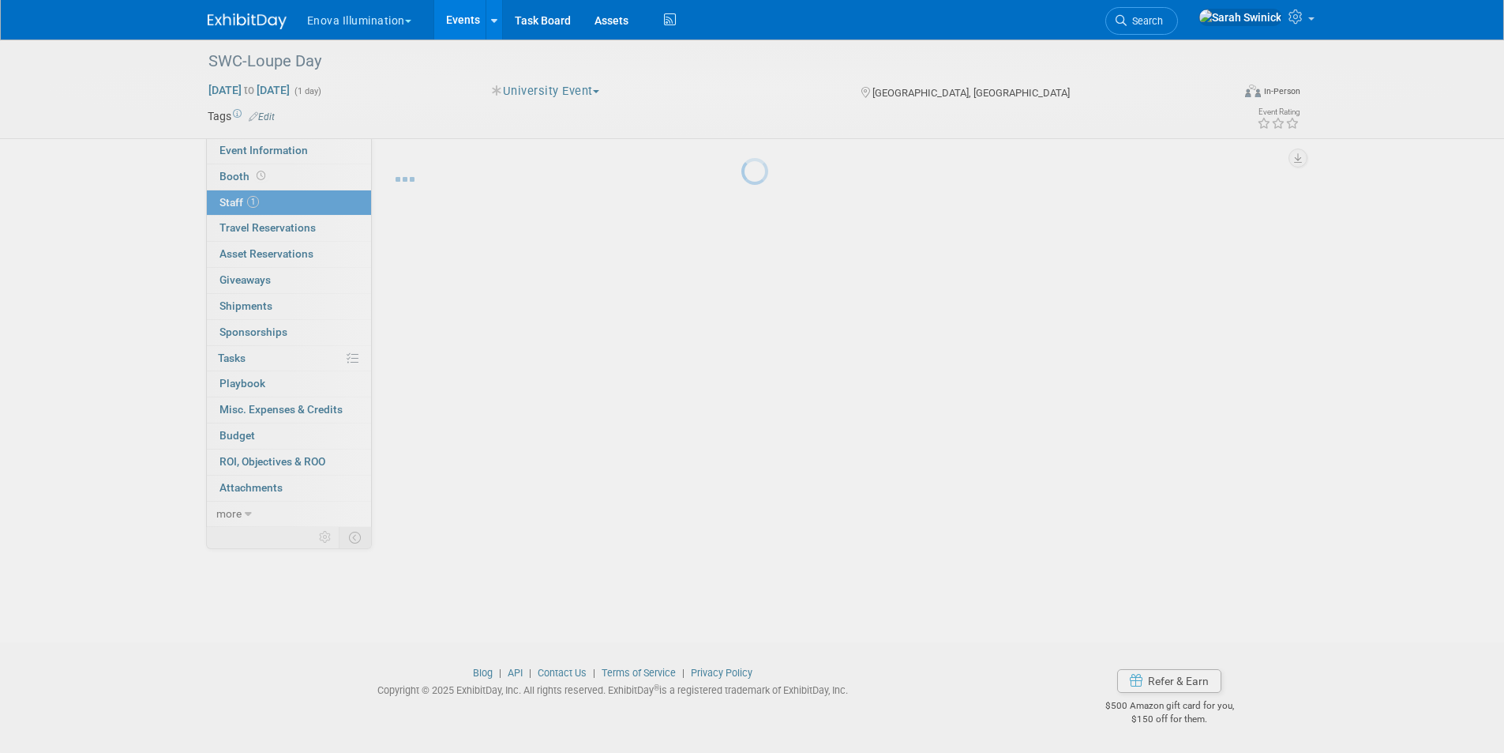
scroll to position [13, 0]
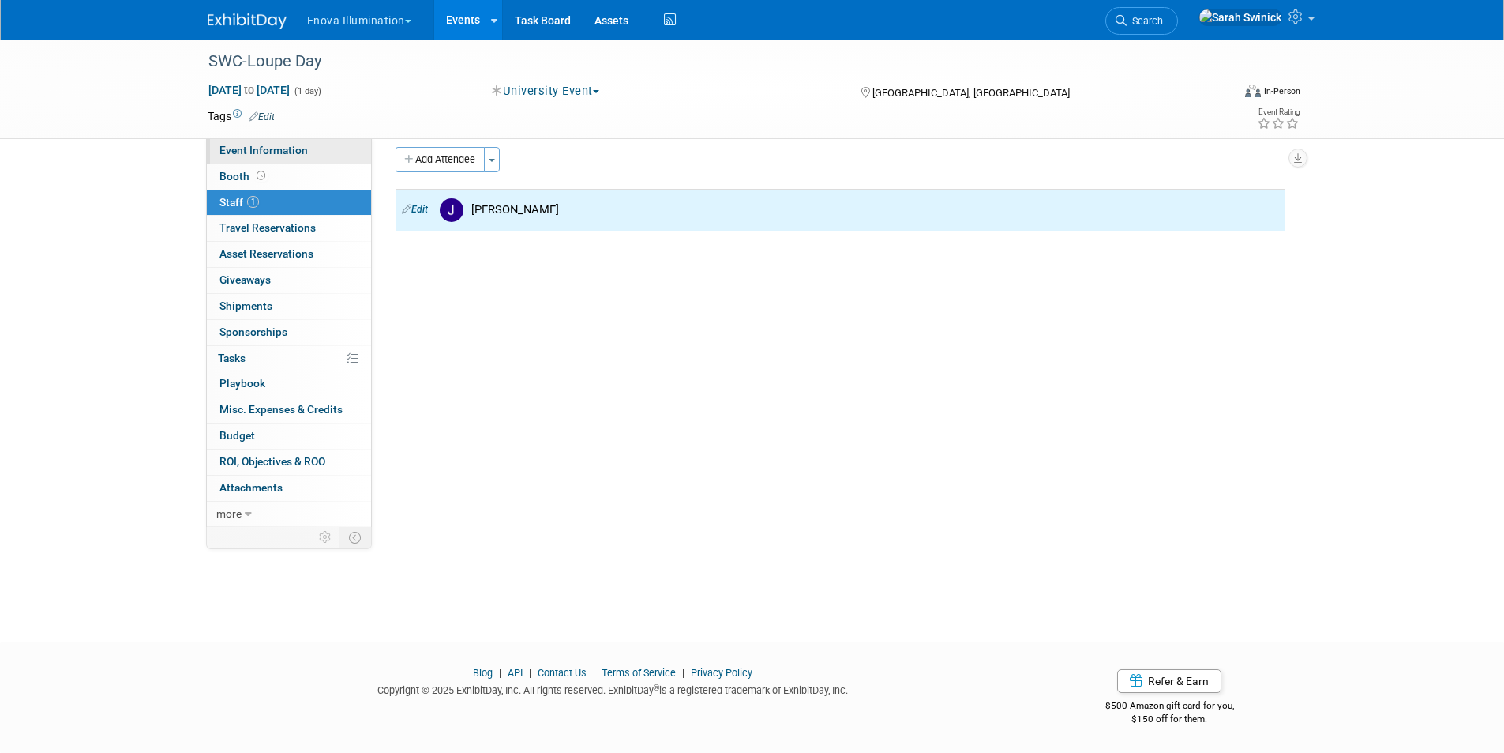
click at [314, 161] on link "Event Information" at bounding box center [289, 150] width 164 height 25
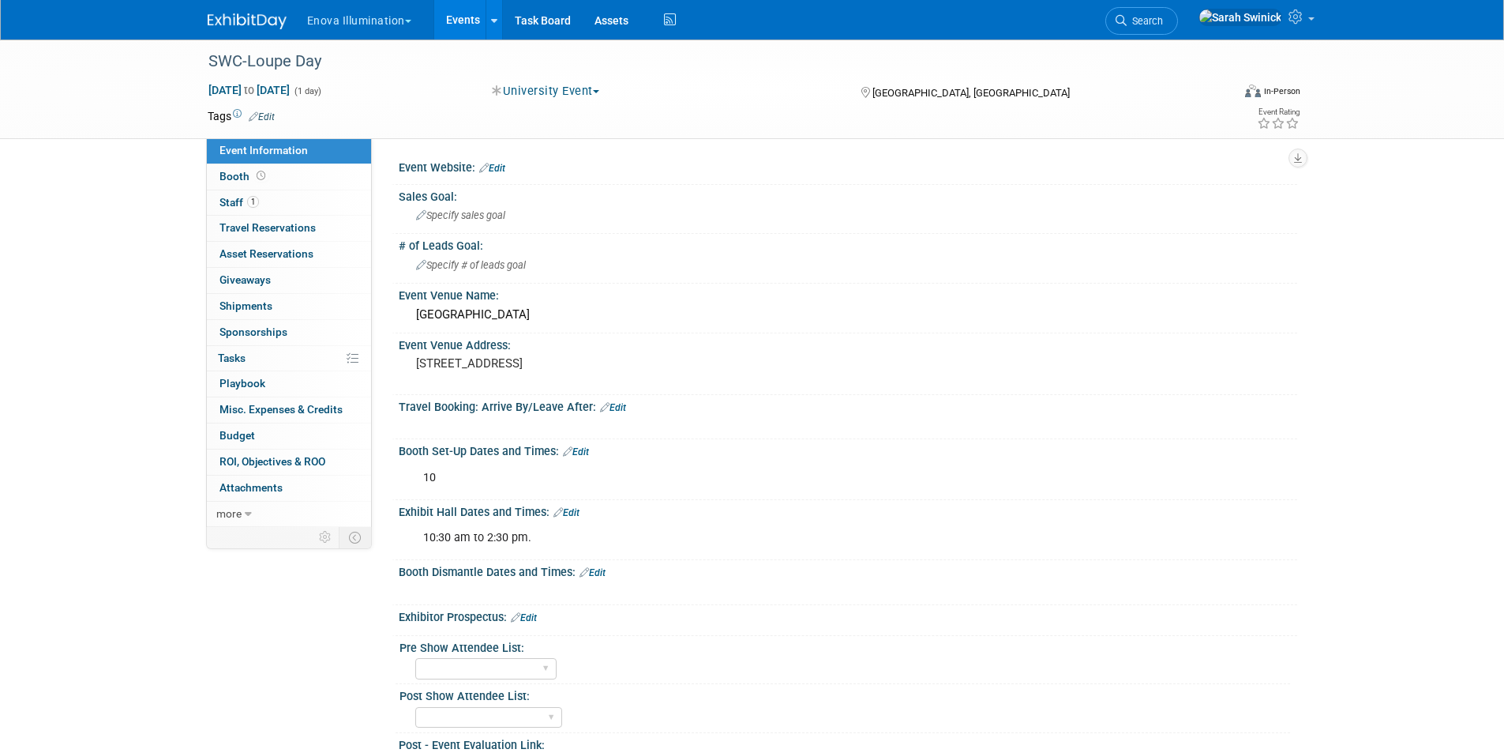
click at [230, 22] on img at bounding box center [247, 21] width 79 height 16
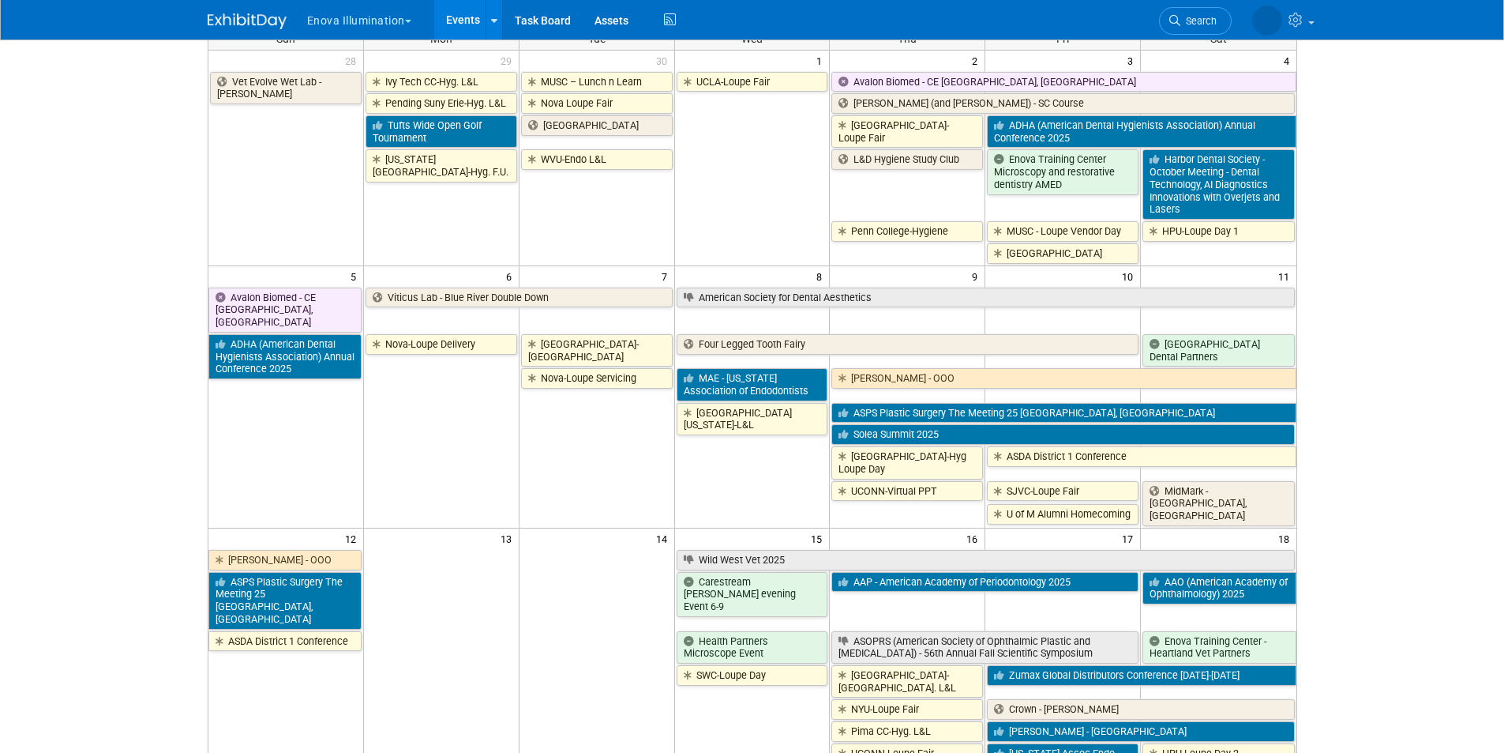
scroll to position [237, 0]
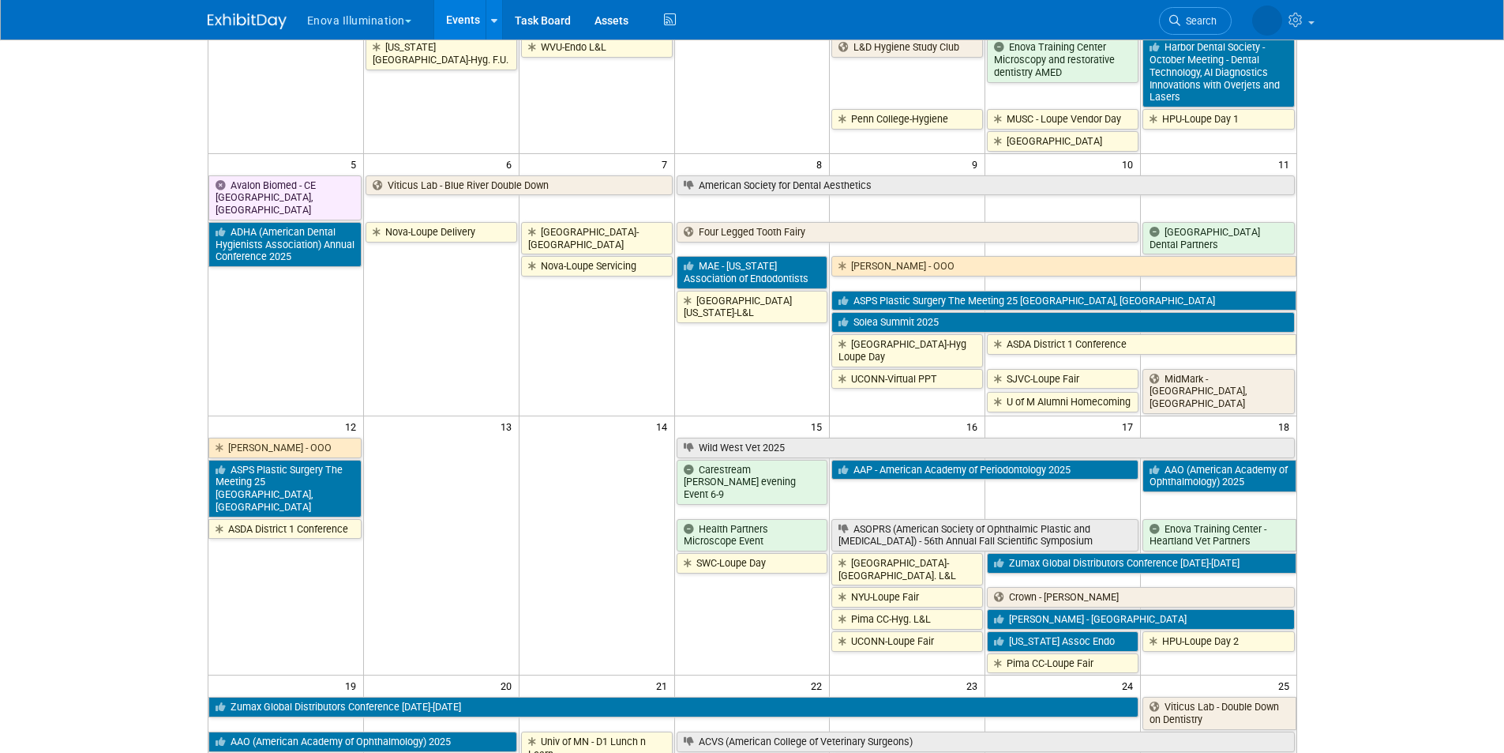
click at [1159, 13] on li "Search" at bounding box center [1142, 19] width 73 height 39
click at [1166, 19] on link "Search" at bounding box center [1142, 21] width 73 height 28
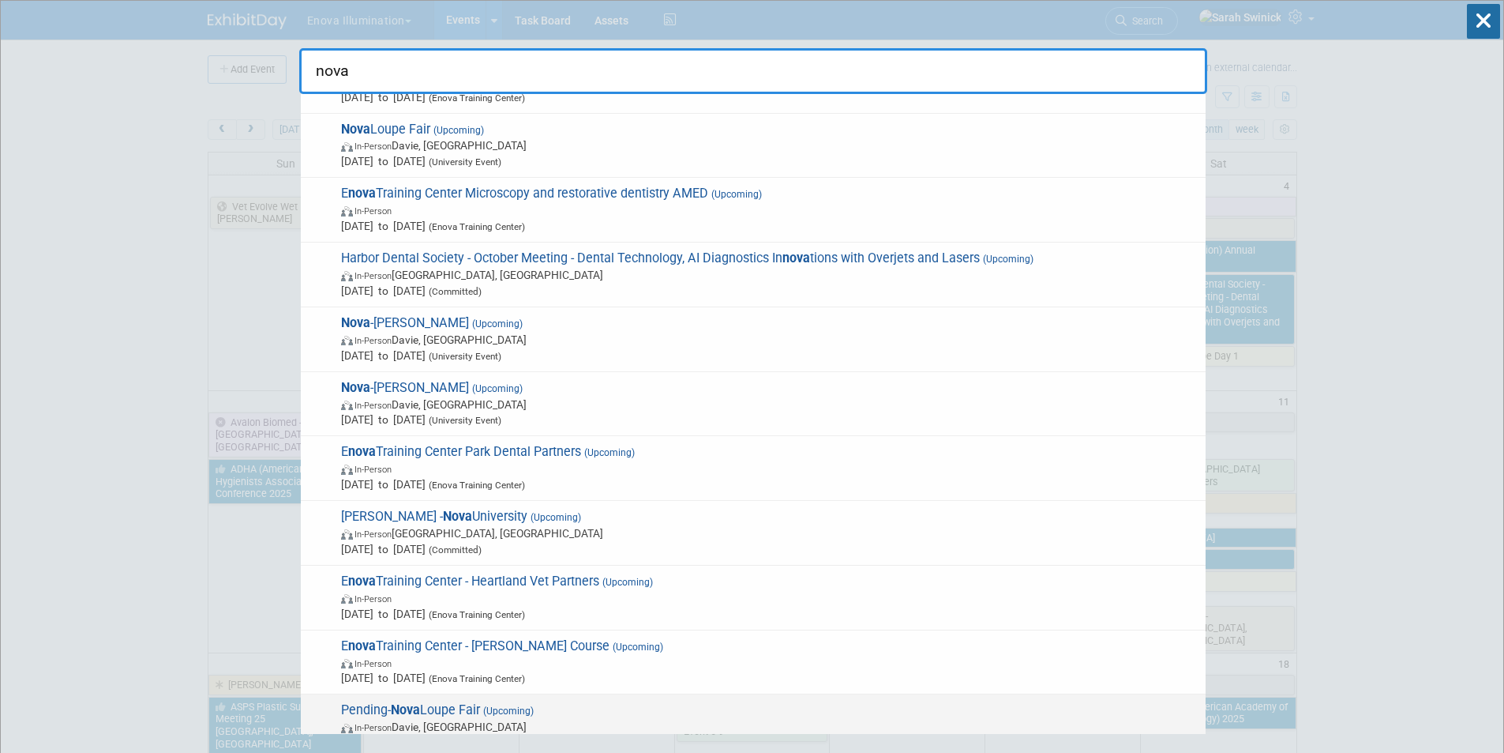
scroll to position [79, 0]
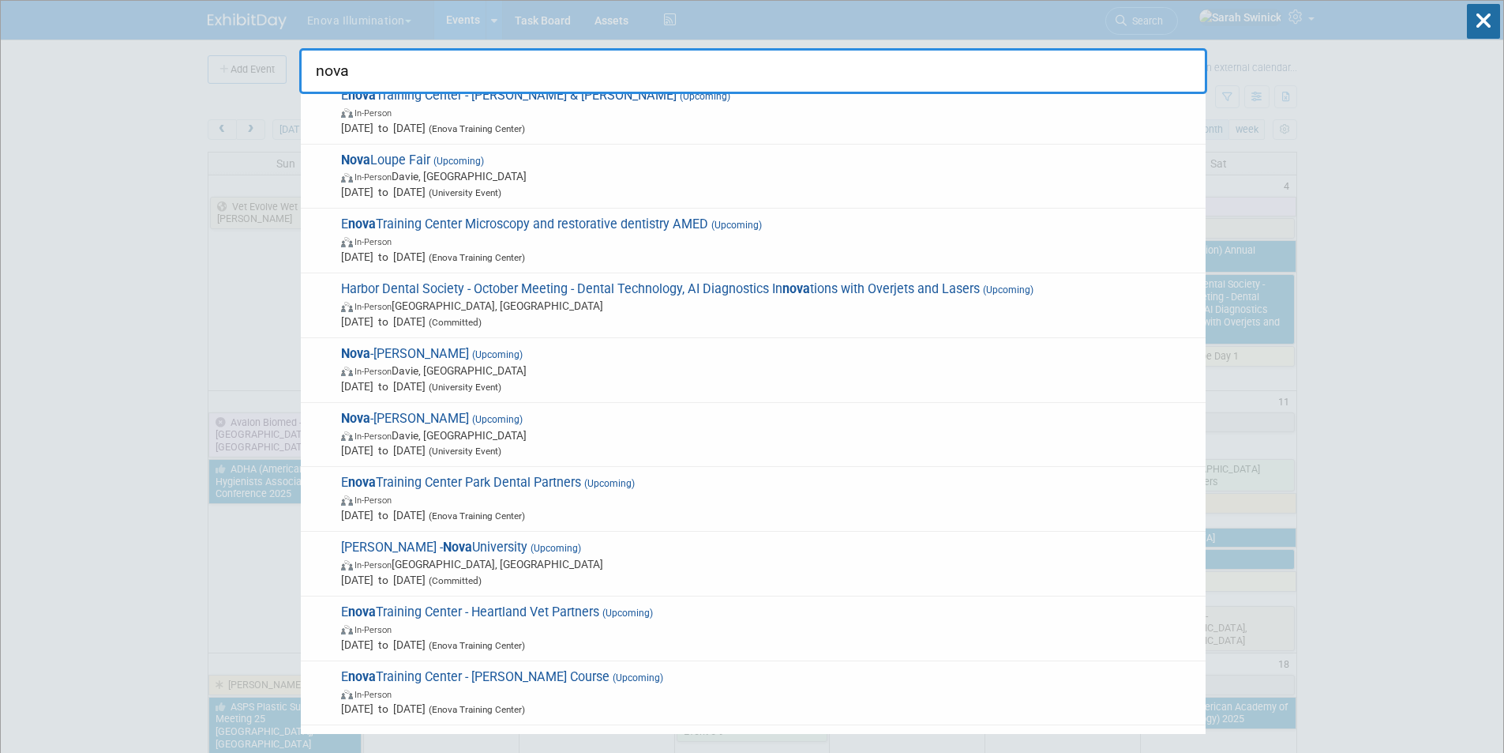
type input "nova"
